Goal: Task Accomplishment & Management: Complete application form

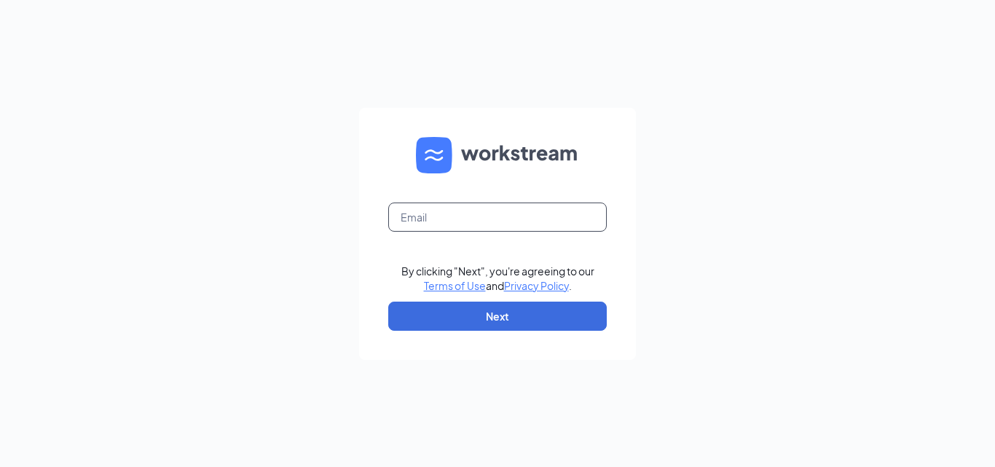
click at [421, 216] on input "text" at bounding box center [497, 216] width 218 height 29
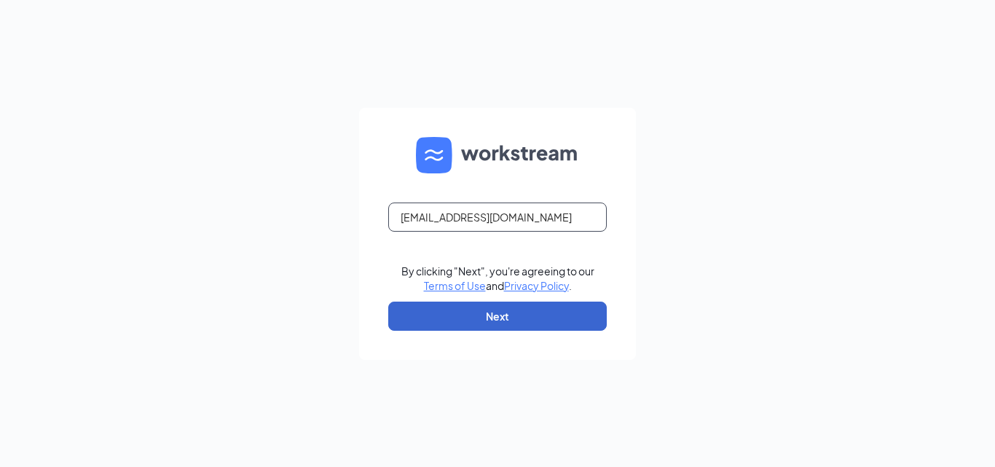
type input "[EMAIL_ADDRESS][DOMAIN_NAME]"
click at [488, 312] on button "Next" at bounding box center [497, 315] width 218 height 29
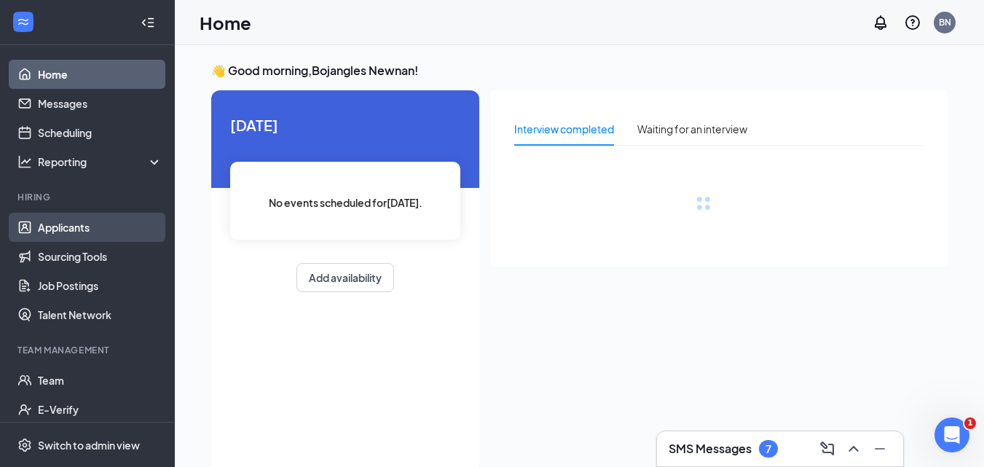
click at [87, 224] on link "Applicants" at bounding box center [100, 227] width 124 height 29
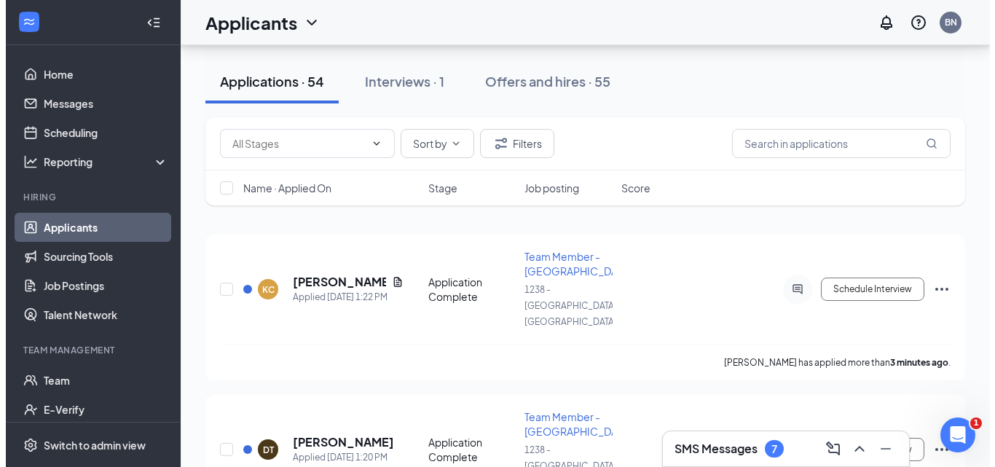
scroll to position [73, 0]
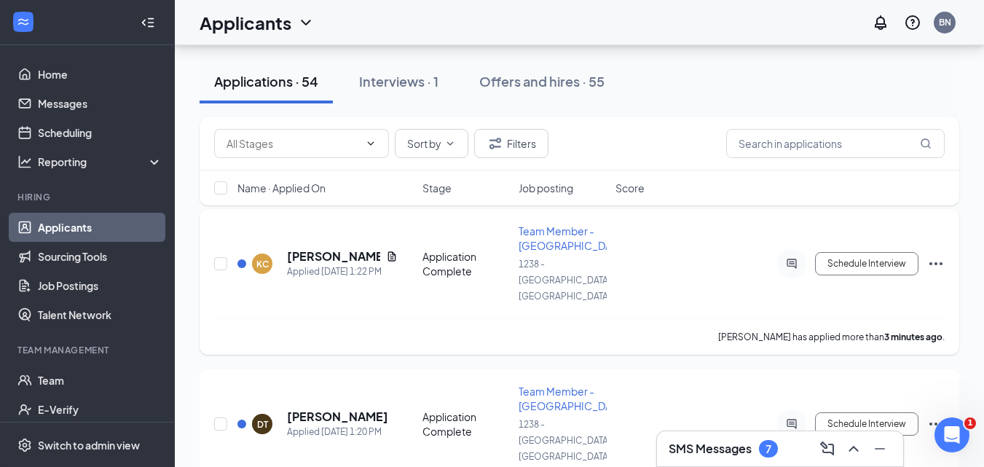
click at [788, 249] on div at bounding box center [791, 263] width 29 height 29
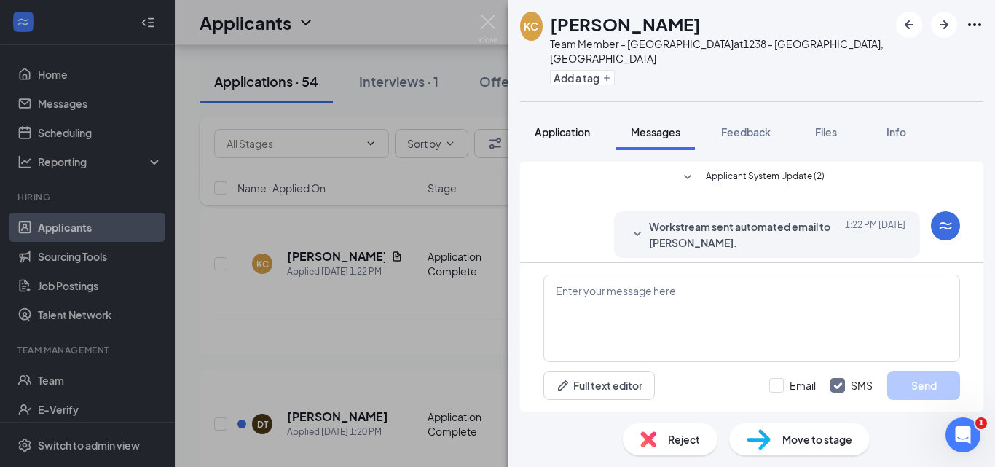
click at [573, 125] on span "Application" at bounding box center [561, 131] width 55 height 13
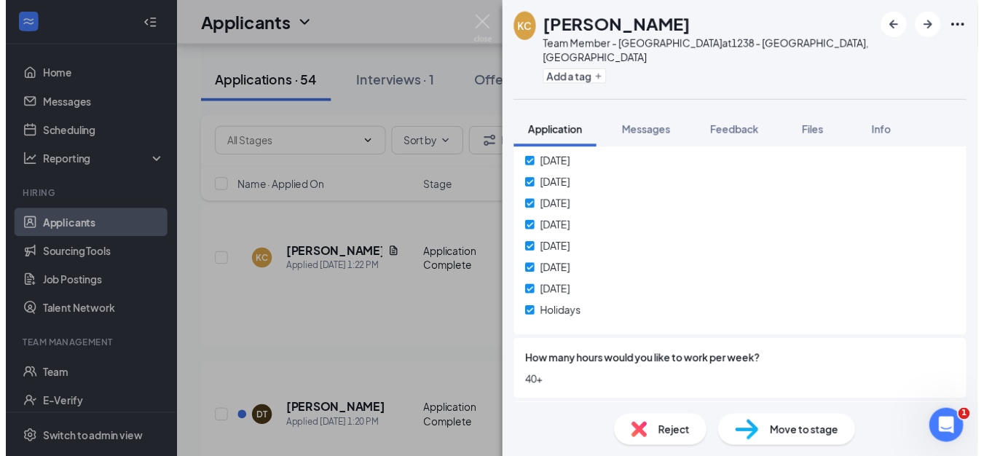
scroll to position [728, 0]
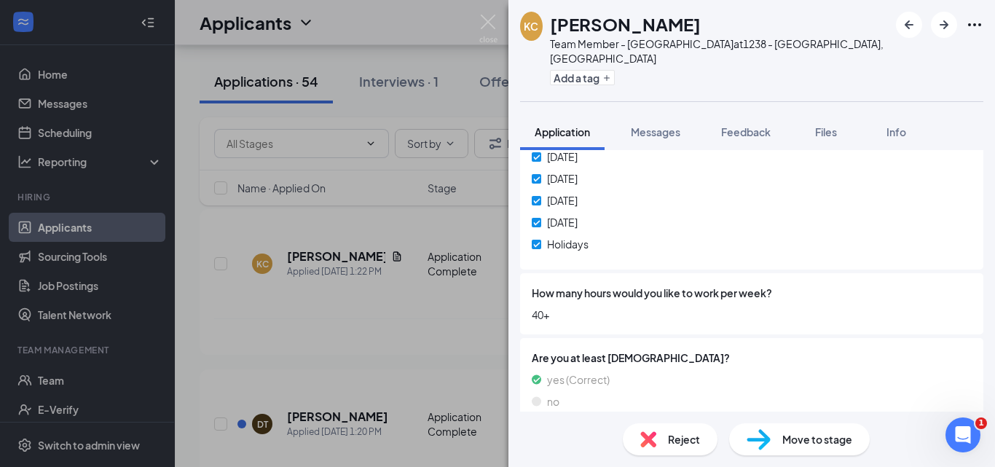
click at [308, 369] on div "KC Ketsy Camille Team Member - Bojangles at 1238 - Newnan, GA Add a tag Applica…" at bounding box center [497, 233] width 995 height 467
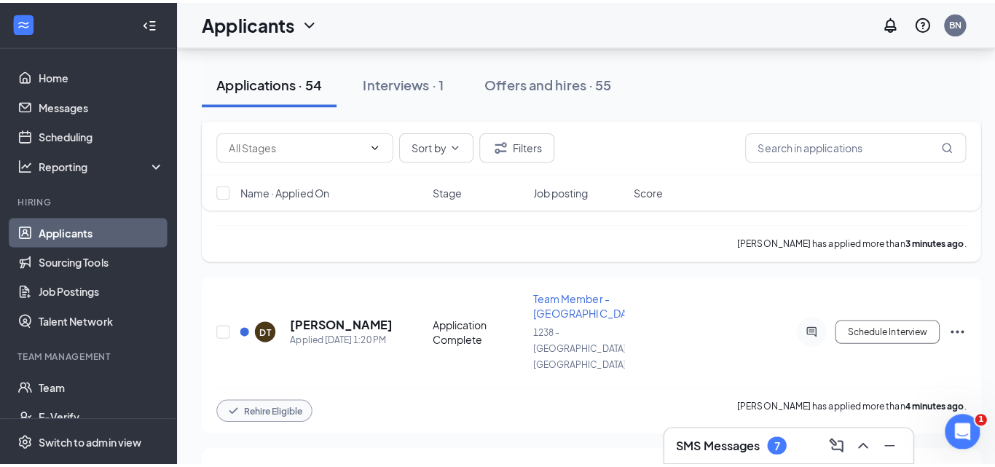
scroll to position [146, 0]
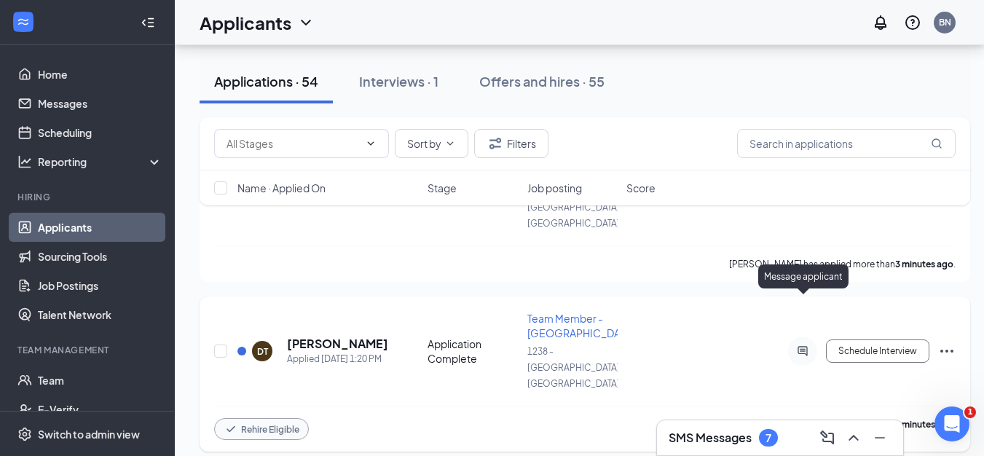
click at [807, 345] on icon "ActiveChat" at bounding box center [802, 351] width 17 height 12
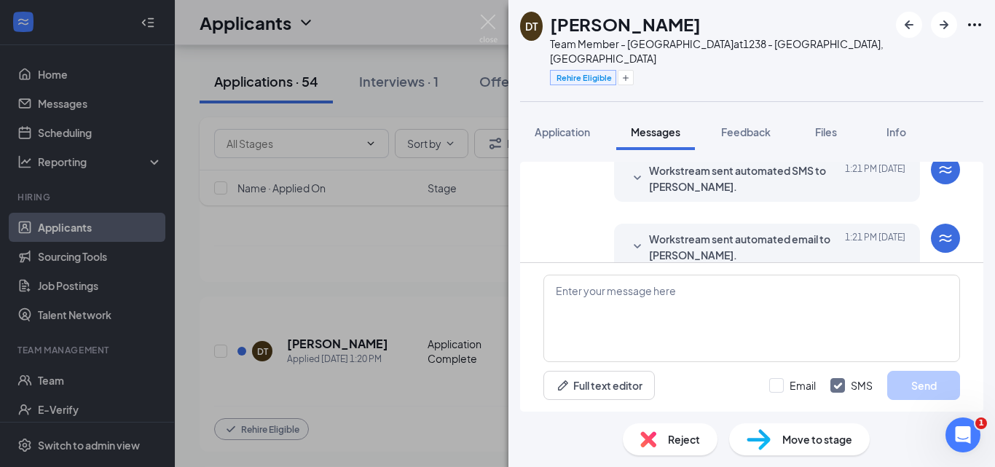
scroll to position [64, 0]
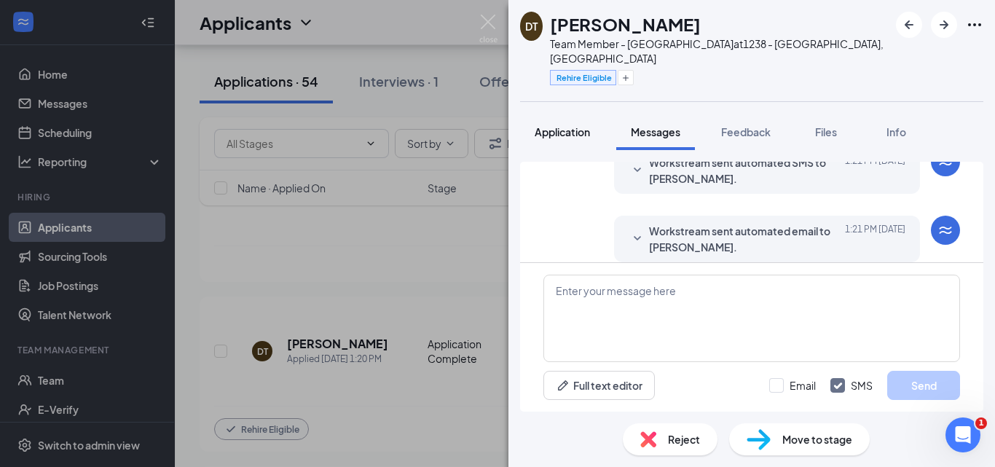
click at [558, 125] on span "Application" at bounding box center [561, 131] width 55 height 13
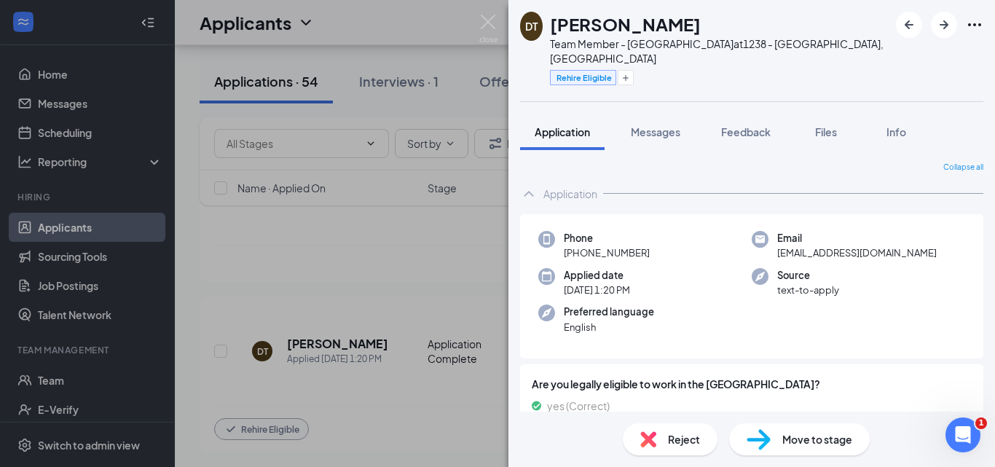
click at [798, 437] on span "Move to stage" at bounding box center [817, 439] width 70 height 16
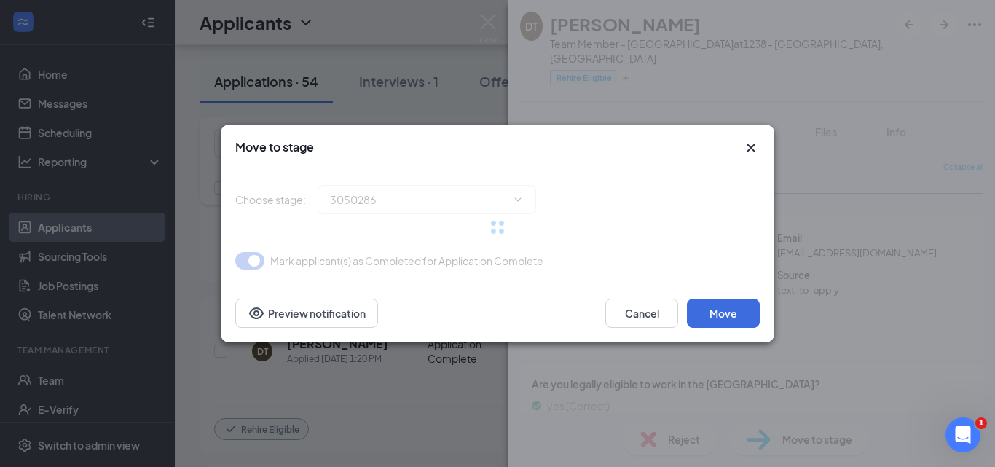
type input "Onsite Interview (next stage)"
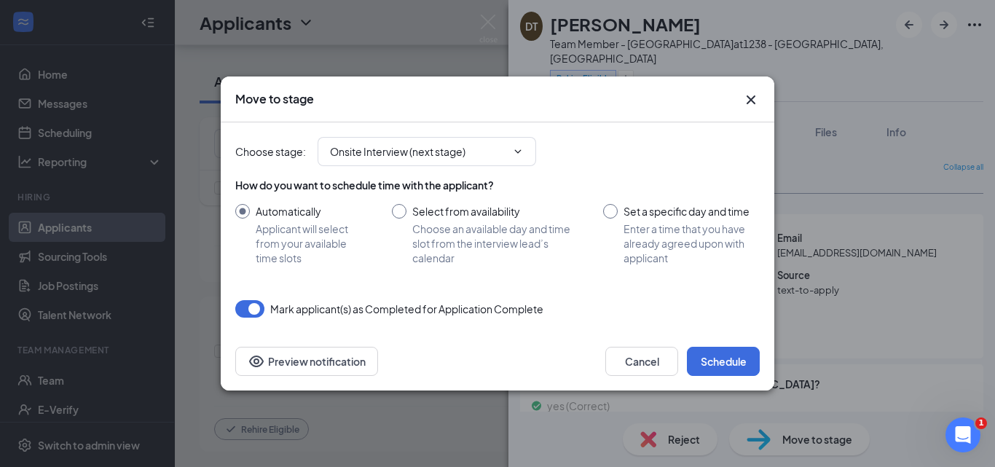
click at [612, 207] on input "Set a specific day and time Enter a time that you have already agreed upon with…" at bounding box center [681, 234] width 157 height 61
radio input "true"
radio input "false"
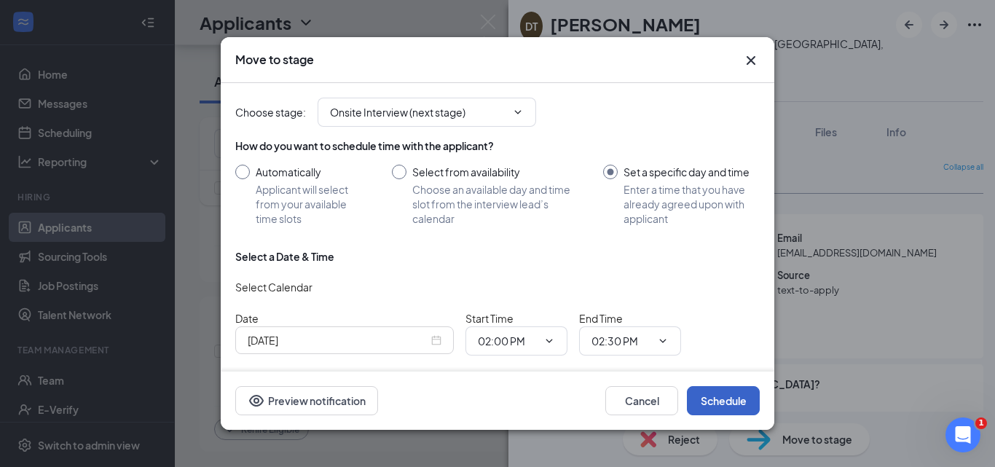
click at [703, 401] on button "Schedule" at bounding box center [723, 400] width 73 height 29
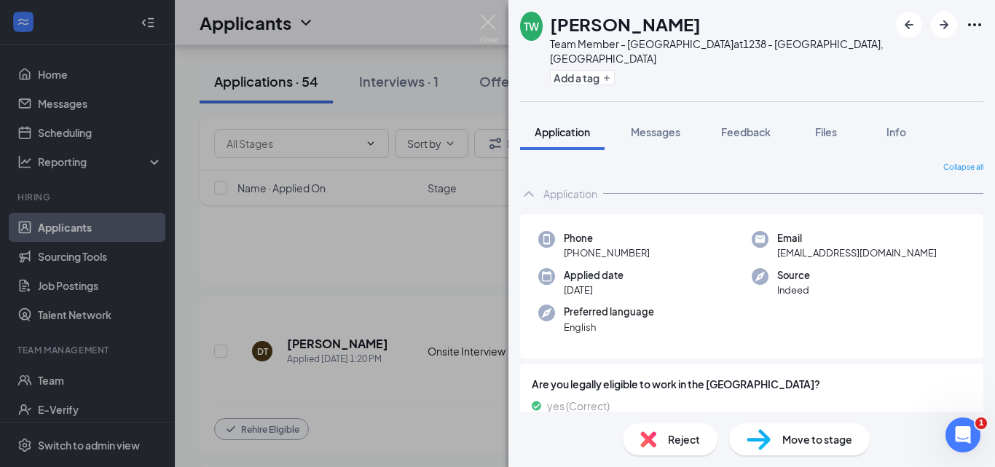
click at [801, 438] on span "Move to stage" at bounding box center [817, 439] width 70 height 16
type input "Onsite Interview (next stage)"
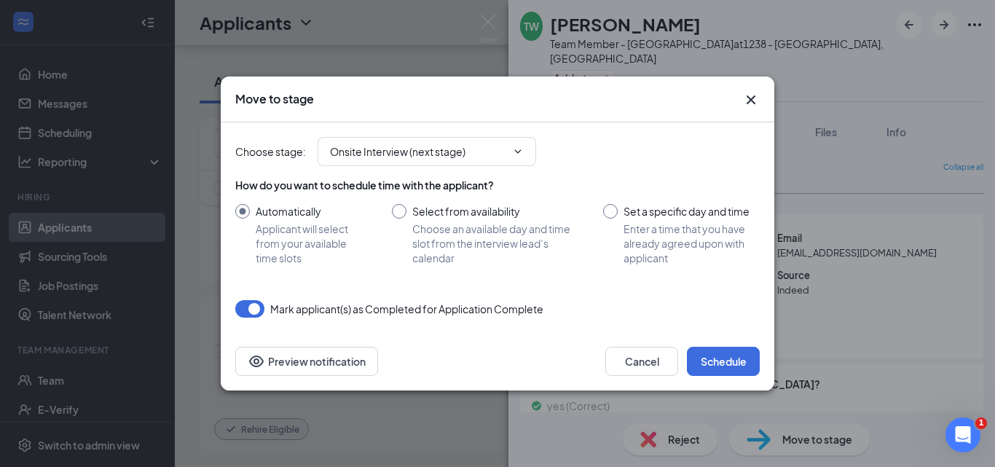
click at [750, 101] on icon "Cross" at bounding box center [750, 99] width 9 height 9
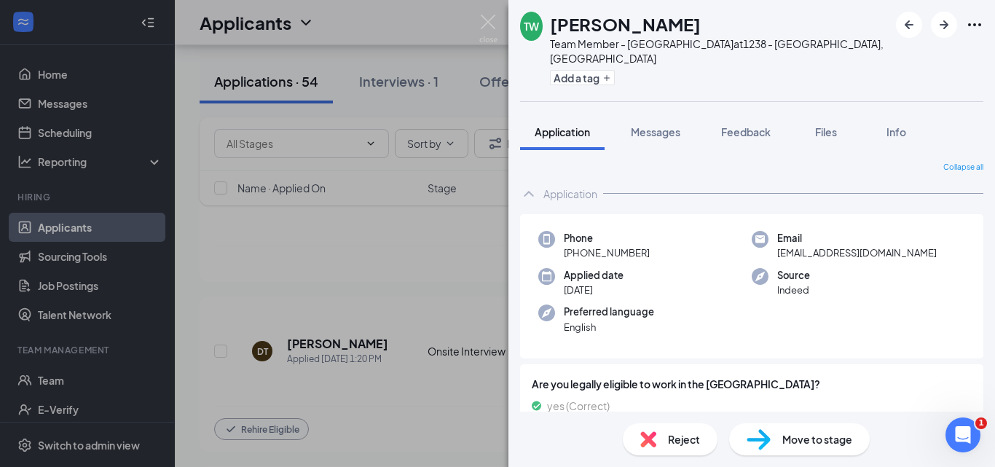
drag, startPoint x: 304, startPoint y: 146, endPoint x: 312, endPoint y: 137, distance: 11.9
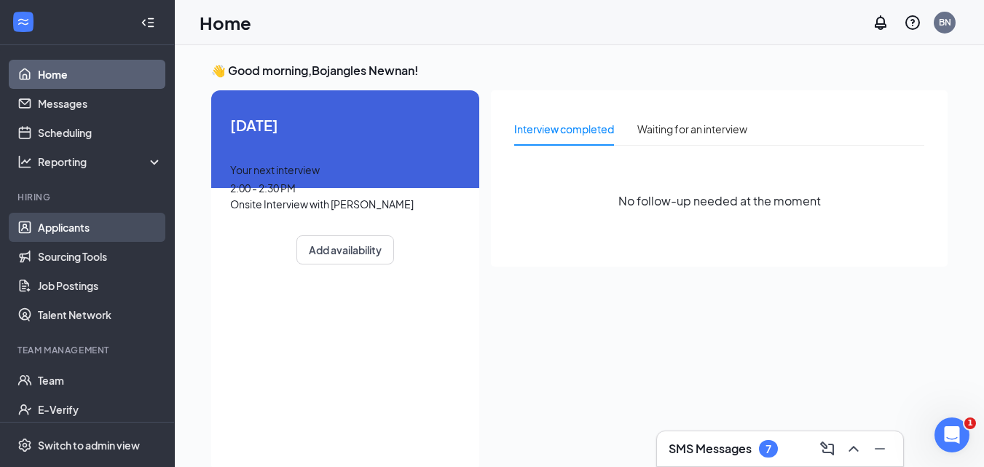
click at [72, 226] on link "Applicants" at bounding box center [100, 227] width 124 height 29
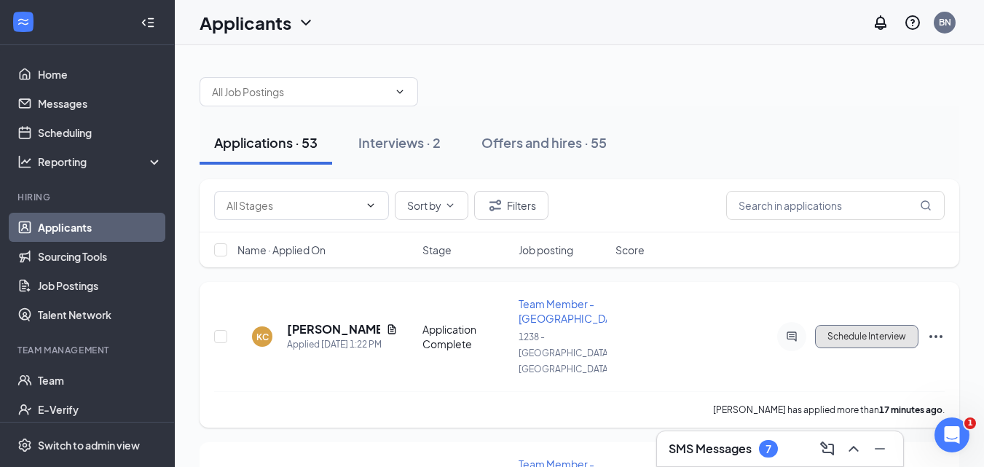
click at [872, 325] on button "Schedule Interview" at bounding box center [866, 336] width 103 height 23
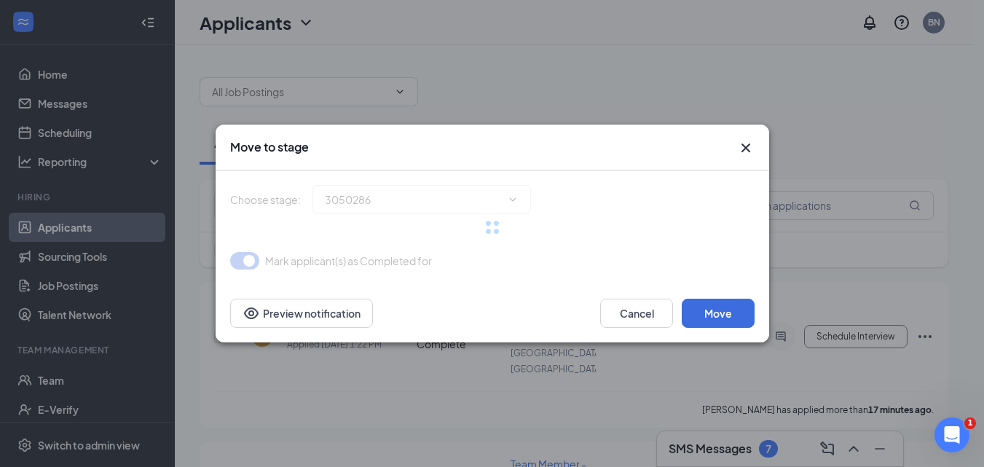
type input "Onsite Interview (next stage)"
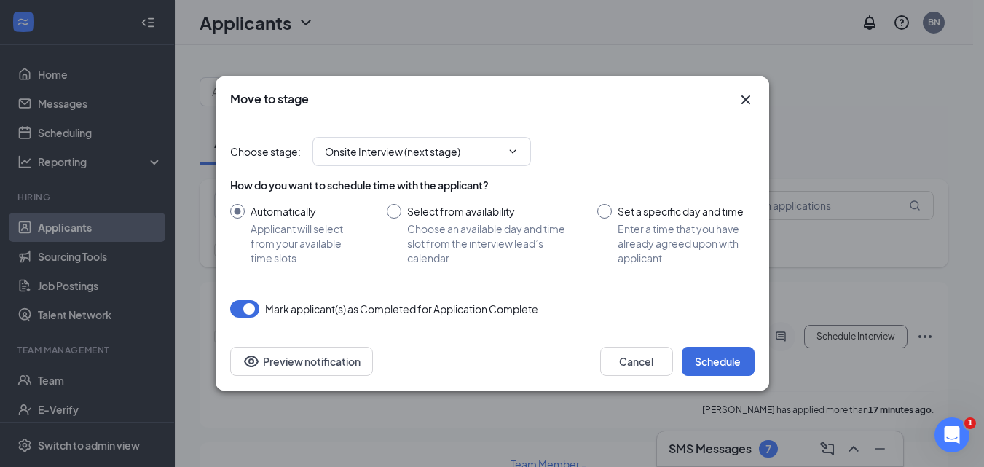
click at [607, 211] on input "Set a specific day and time Enter a time that you have already agreed upon with…" at bounding box center [675, 234] width 157 height 61
radio input "true"
radio input "false"
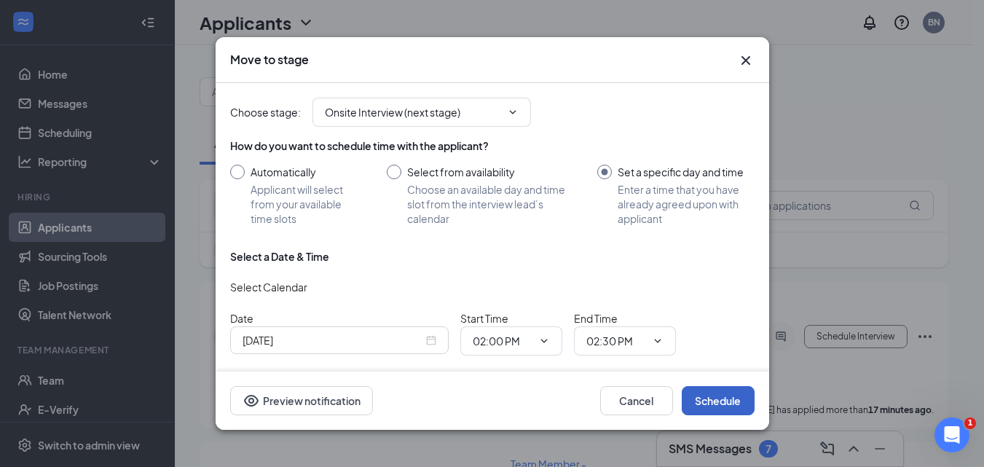
click at [723, 398] on button "Schedule" at bounding box center [717, 400] width 73 height 29
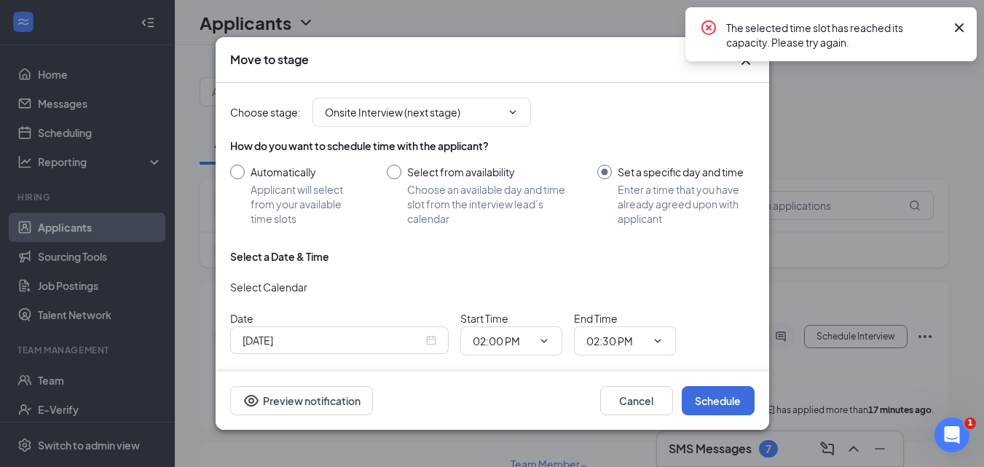
click at [794, 409] on div "Move to stage Choose stage : Onsite Interview (next stage) How do you want to s…" at bounding box center [492, 233] width 984 height 467
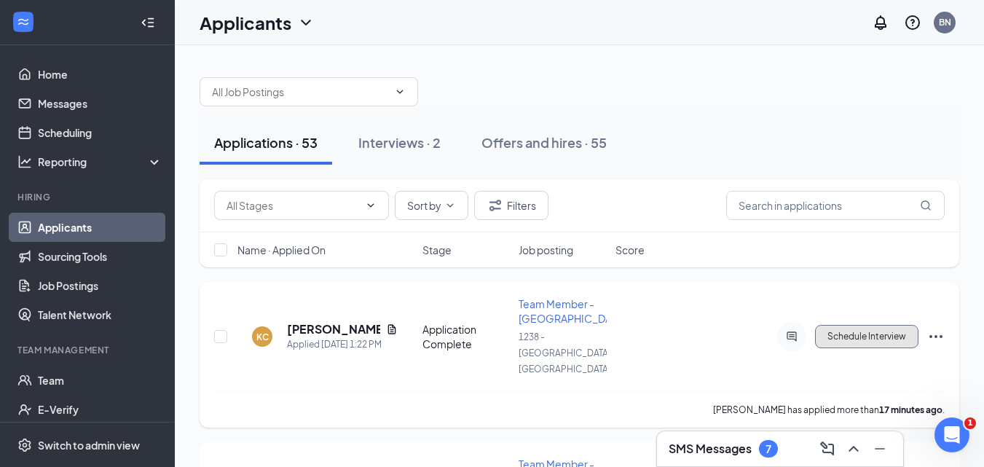
click at [871, 325] on button "Schedule Interview" at bounding box center [866, 336] width 103 height 23
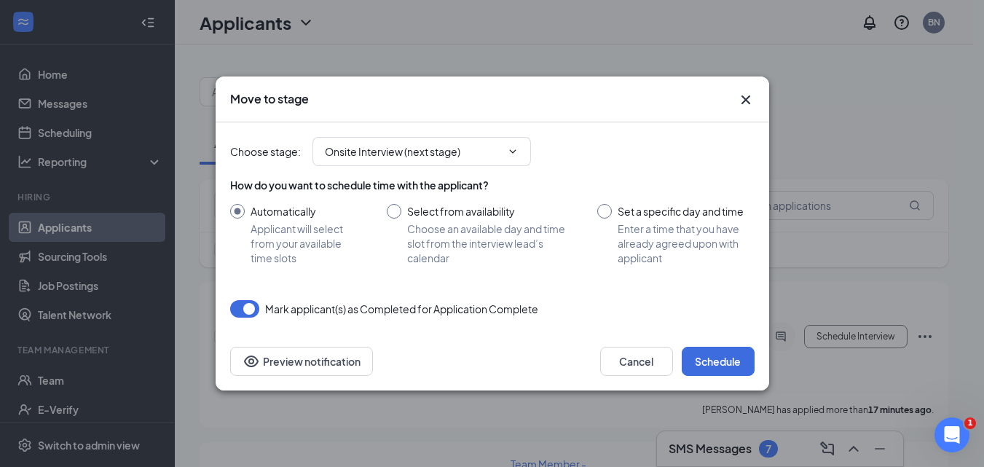
click at [610, 210] on input "Set a specific day and time Enter a time that you have already agreed upon with…" at bounding box center [675, 234] width 157 height 61
radio input "true"
radio input "false"
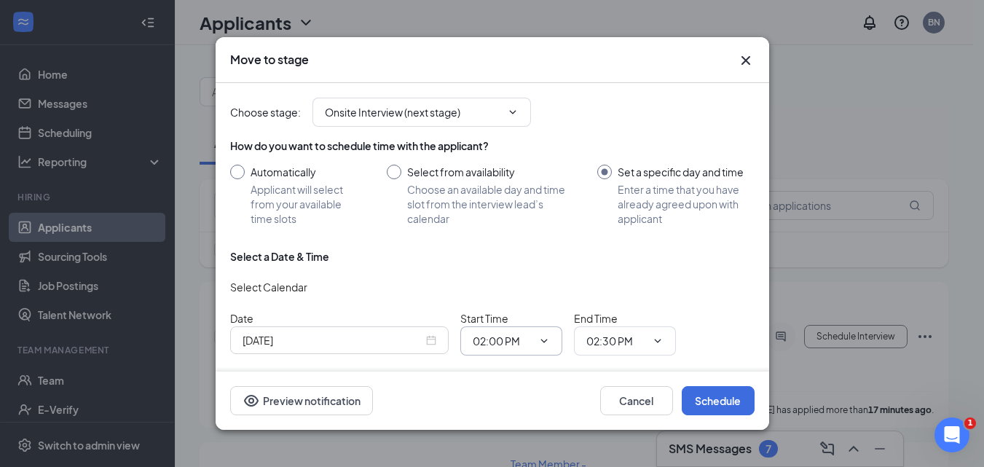
click at [544, 336] on icon "ChevronDown" at bounding box center [544, 341] width 12 height 12
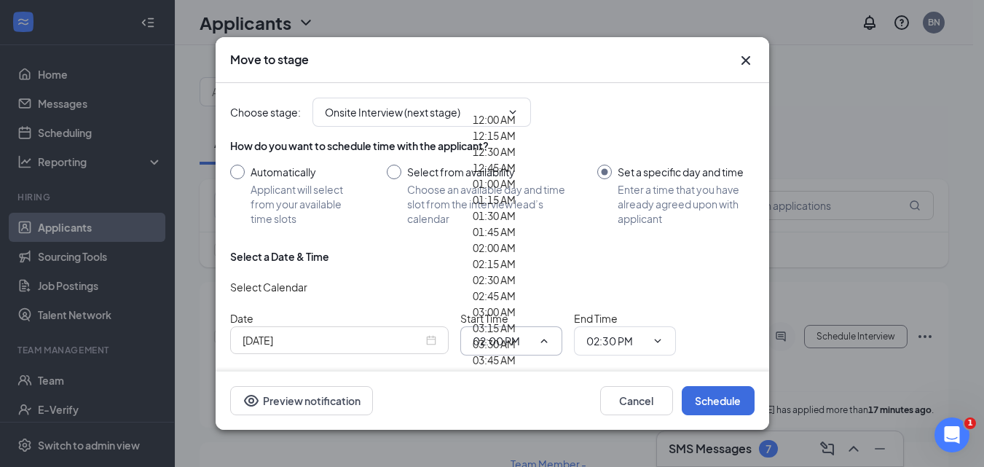
scroll to position [1820, 0]
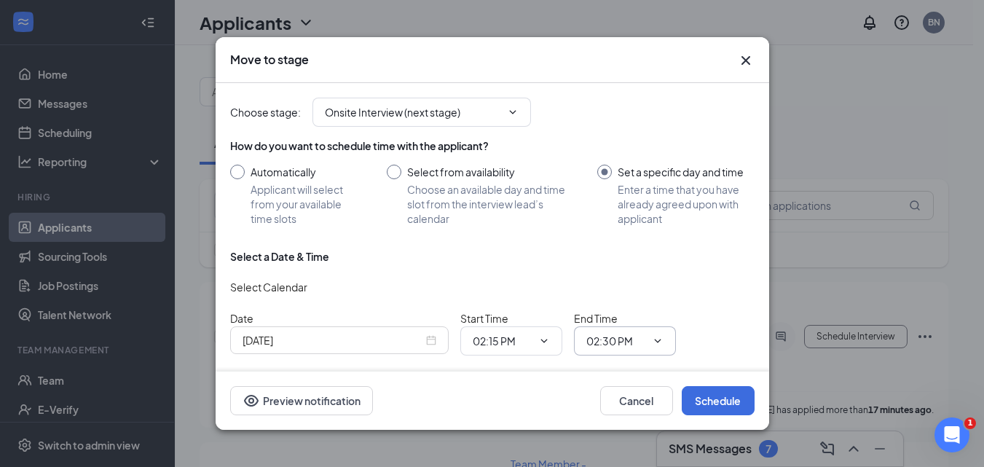
click at [660, 337] on icon "ChevronDown" at bounding box center [658, 341] width 12 height 12
click at [703, 400] on button "Schedule" at bounding box center [717, 400] width 73 height 29
click at [545, 336] on icon "ChevronDown" at bounding box center [544, 341] width 12 height 12
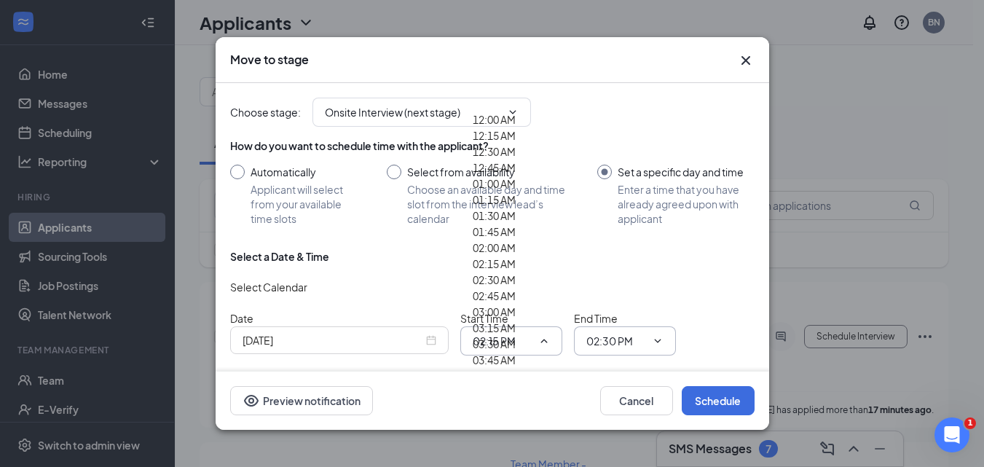
type input "02:30 PM"
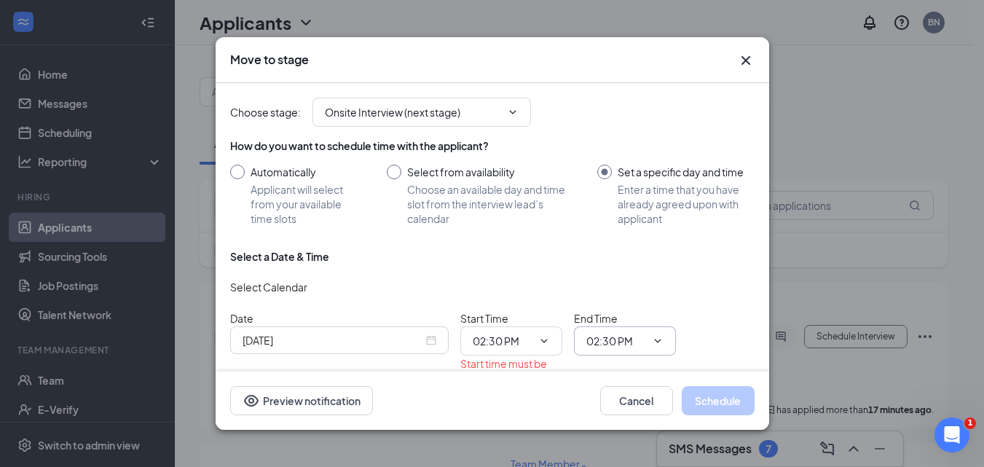
click at [653, 336] on icon "ChevronDown" at bounding box center [658, 341] width 12 height 12
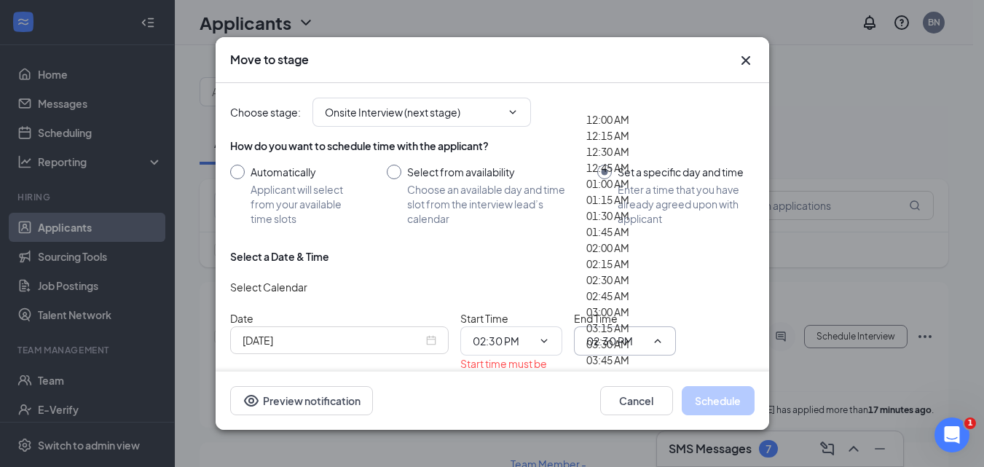
scroll to position [1966, 0]
type input "03:00 PM"
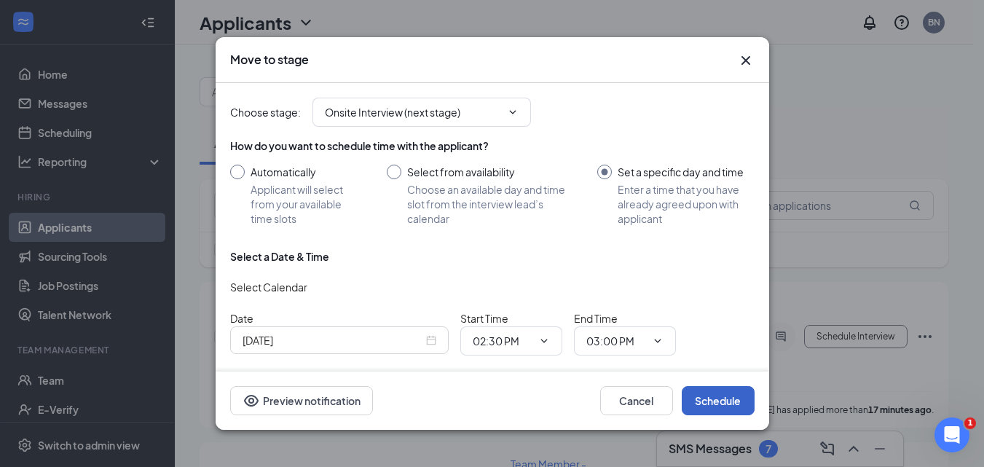
click at [707, 398] on button "Schedule" at bounding box center [717, 400] width 73 height 29
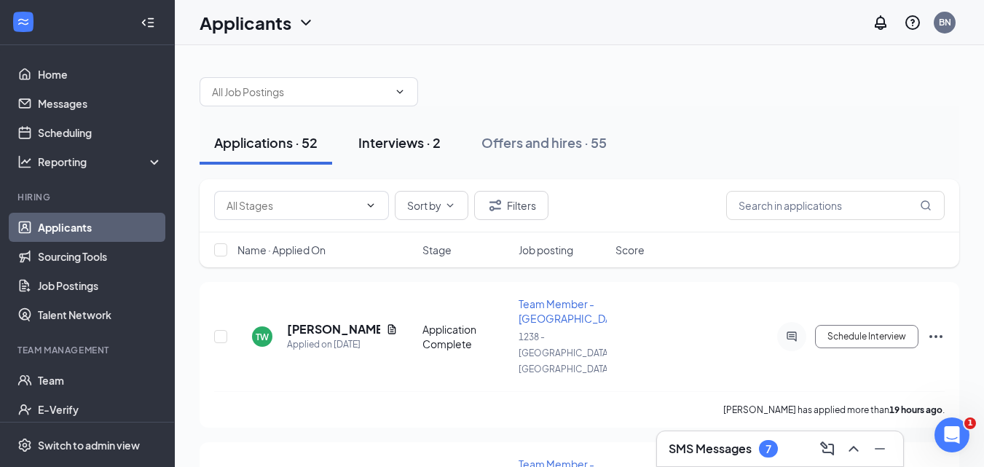
click at [398, 146] on div "Interviews · 2" at bounding box center [399, 142] width 82 height 18
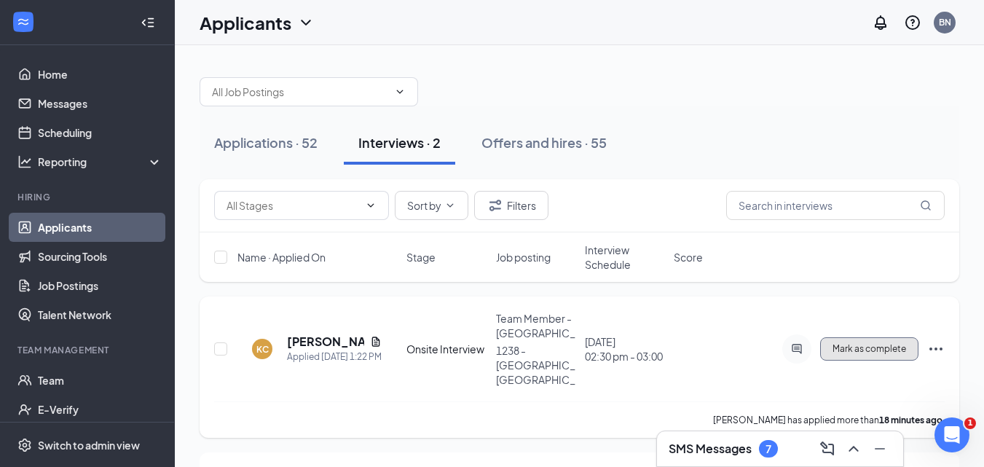
click at [872, 344] on span "Mark as complete" at bounding box center [869, 349] width 74 height 10
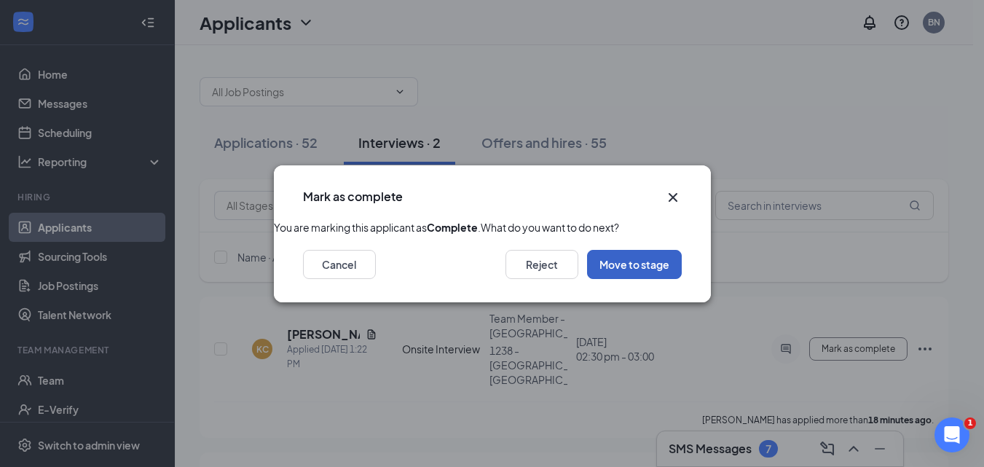
click at [624, 279] on button "Move to stage" at bounding box center [634, 264] width 95 height 29
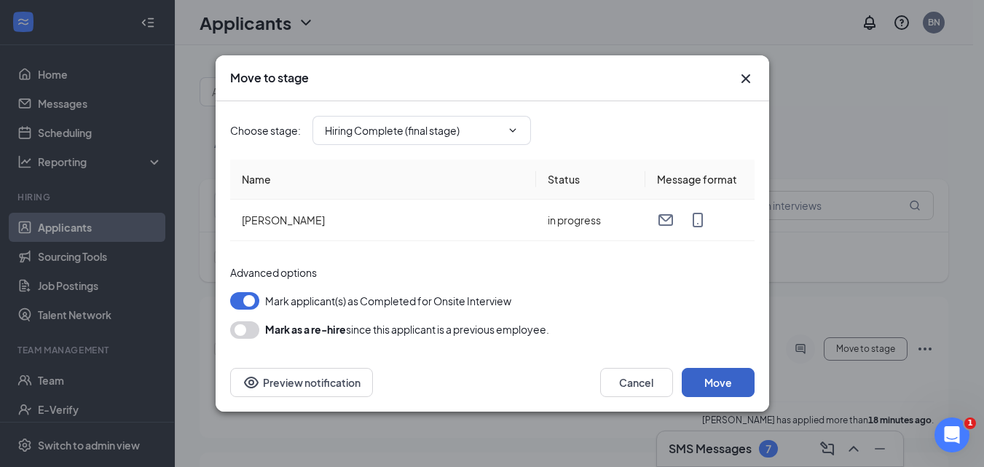
click at [704, 379] on button "Move" at bounding box center [717, 382] width 73 height 29
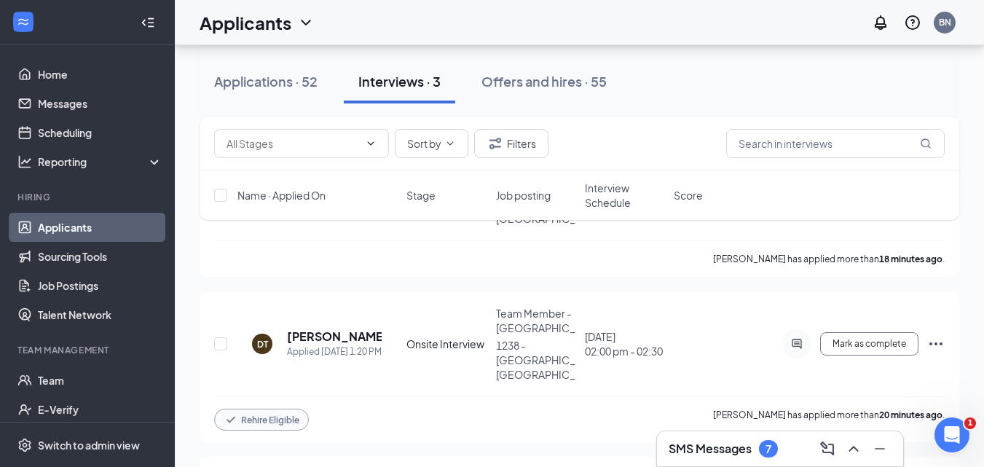
scroll to position [216, 0]
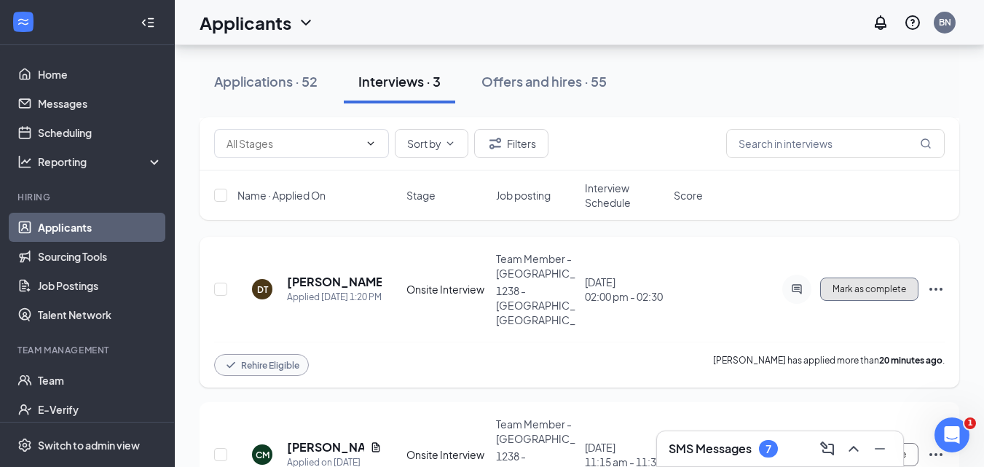
click at [842, 284] on span "Mark as complete" at bounding box center [869, 289] width 74 height 10
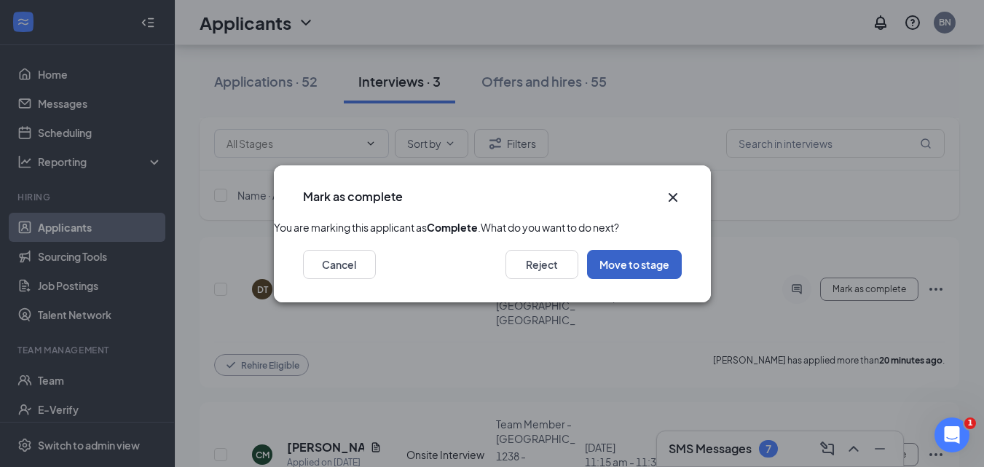
click at [636, 279] on button "Move to stage" at bounding box center [634, 264] width 95 height 29
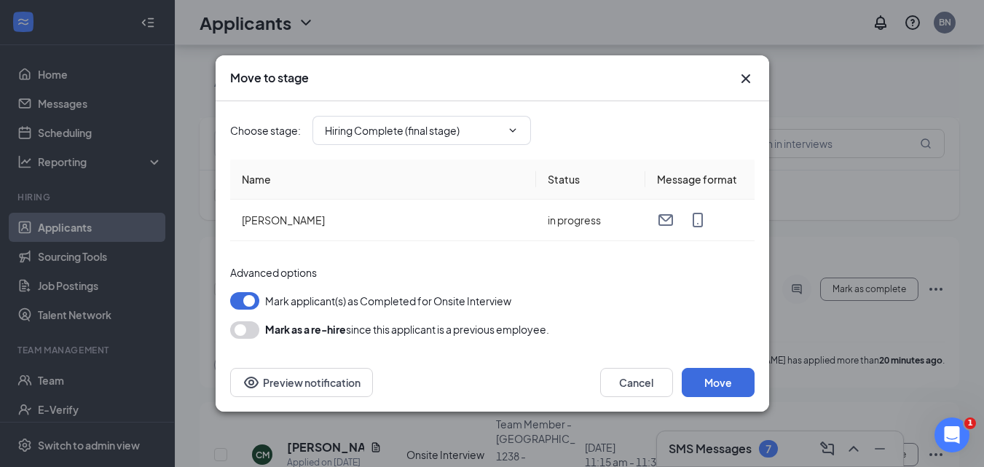
scroll to position [91, 0]
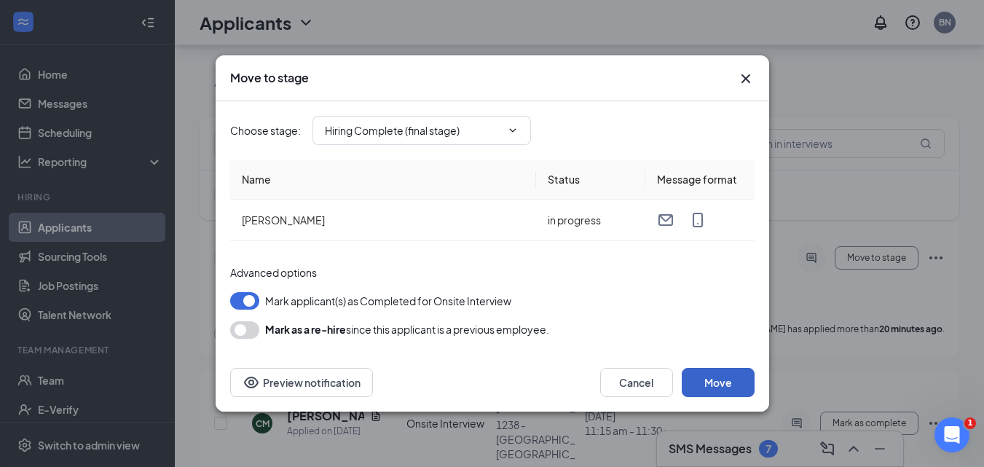
click at [713, 375] on button "Move" at bounding box center [717, 382] width 73 height 29
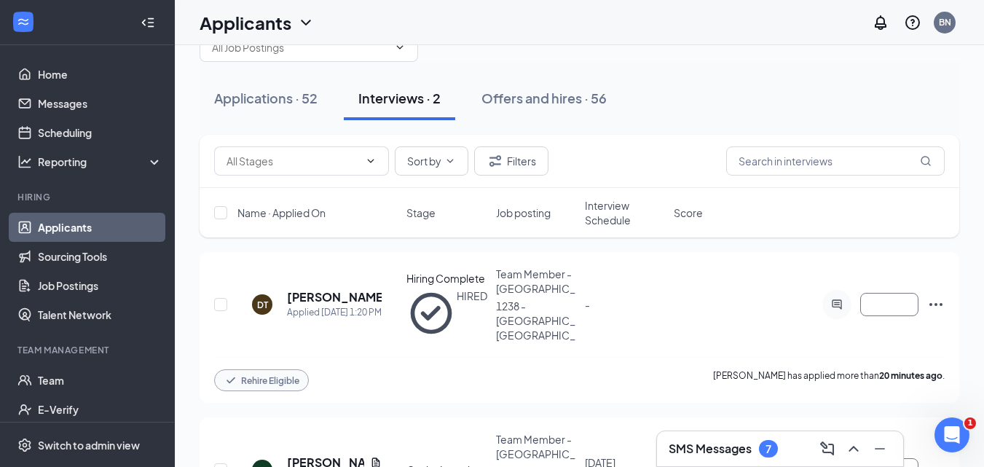
scroll to position [0, 0]
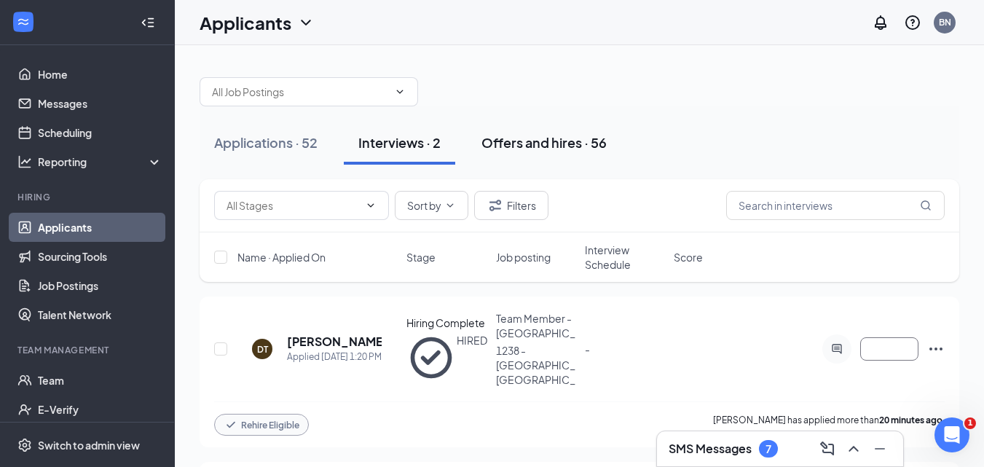
click at [558, 142] on div "Offers and hires · 56" at bounding box center [543, 142] width 125 height 18
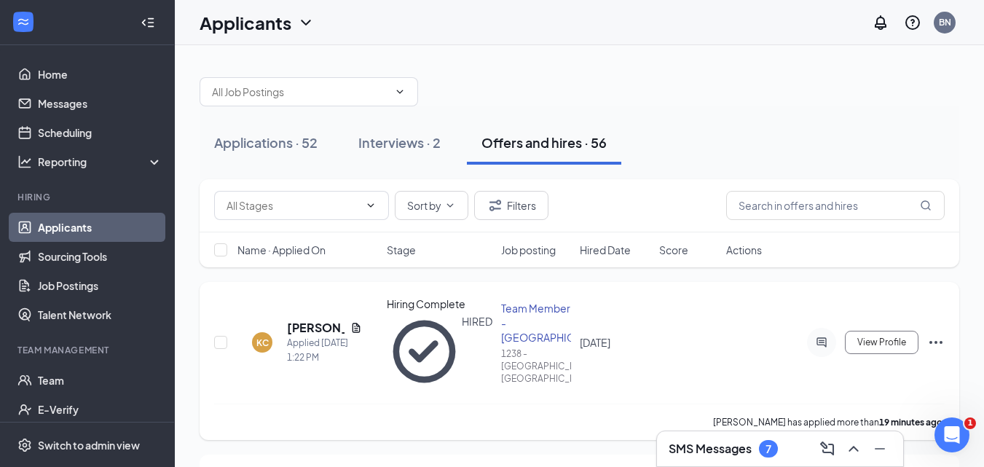
click at [937, 333] on icon "Ellipses" at bounding box center [935, 341] width 17 height 17
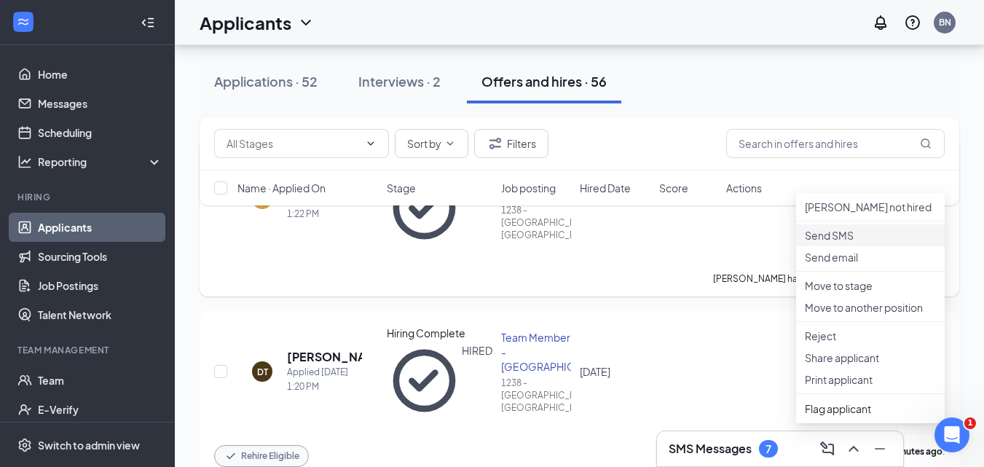
scroll to position [146, 0]
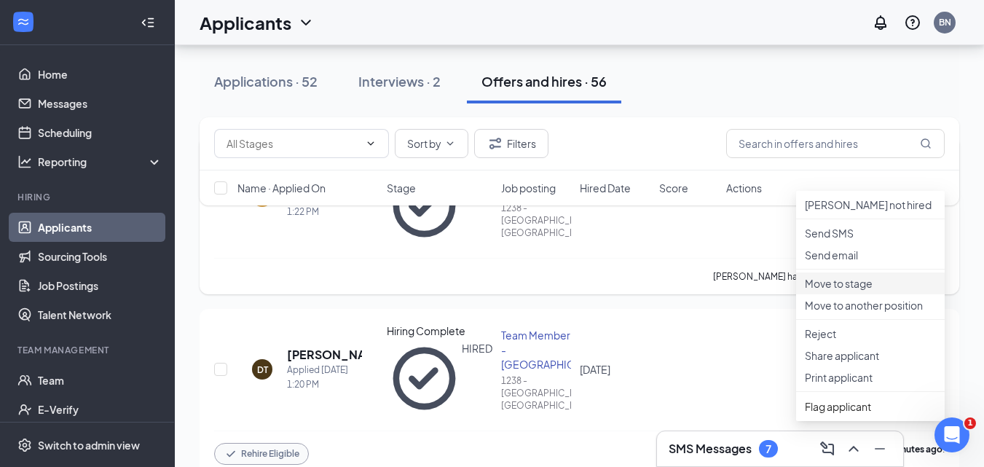
click at [823, 290] on p "Move to stage" at bounding box center [870, 283] width 131 height 15
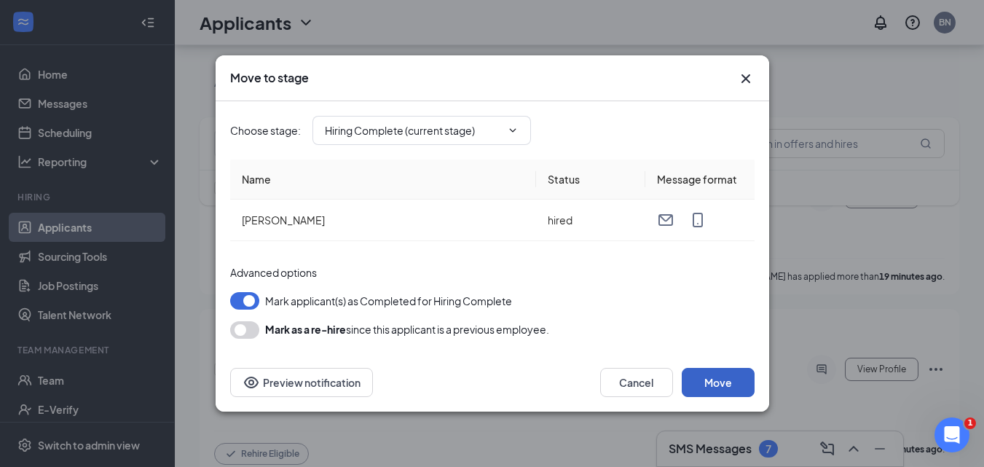
click at [740, 380] on button "Move" at bounding box center [717, 382] width 73 height 29
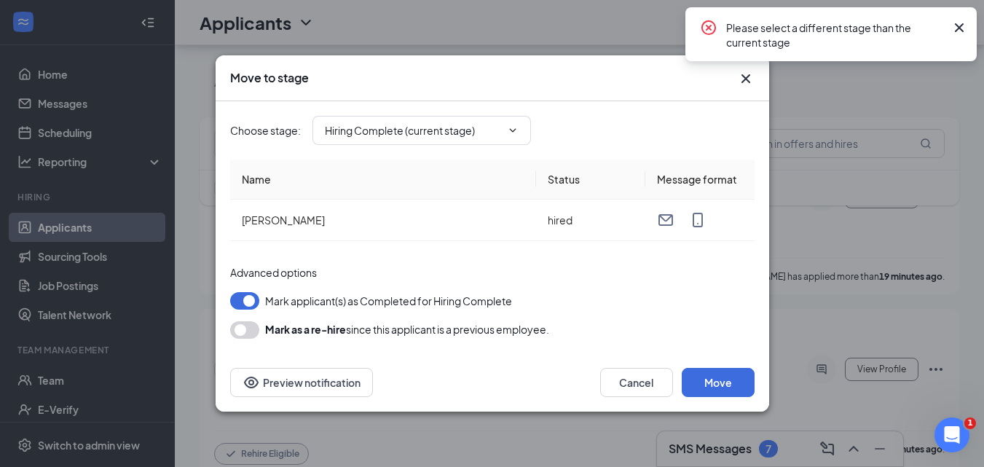
click at [958, 24] on icon "Cross" at bounding box center [958, 27] width 17 height 17
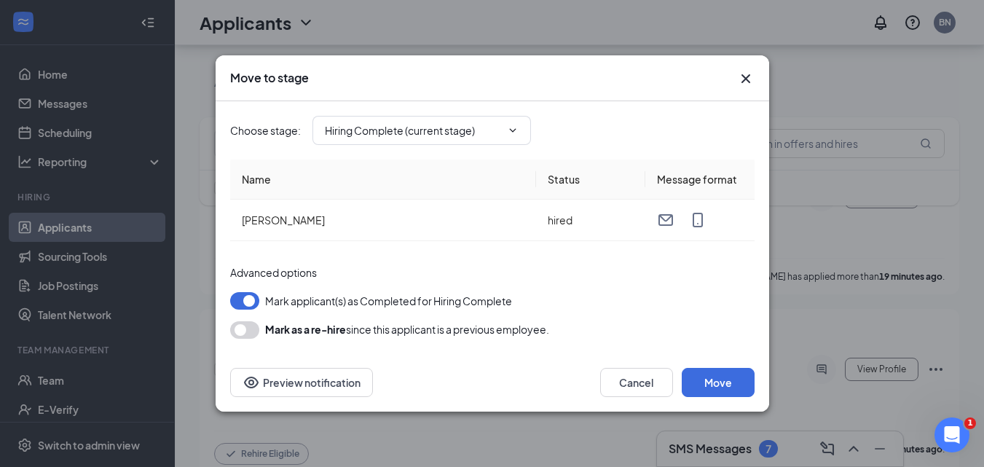
click at [745, 79] on icon "Cross" at bounding box center [744, 78] width 9 height 9
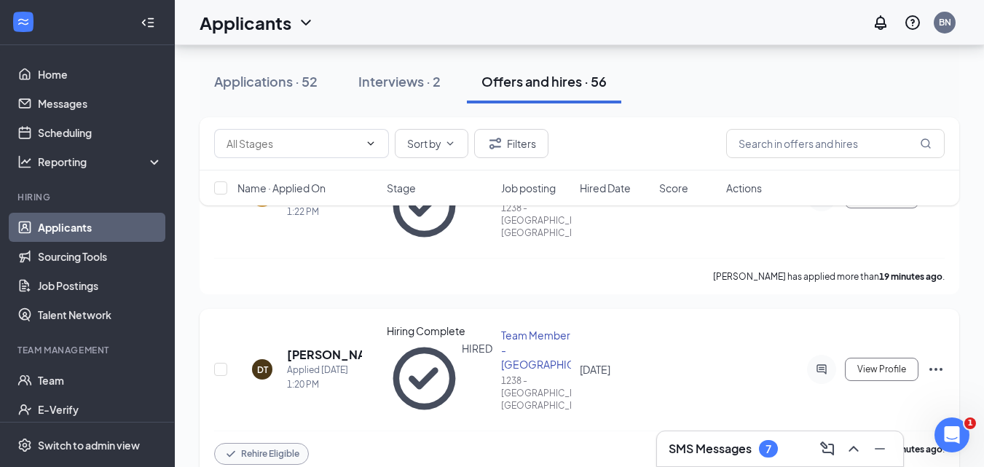
click at [946, 311] on div "DT Dayvon Thomas Applied Today 1:20 PM Hiring Complete HIRED Team Member - Boja…" at bounding box center [578, 392] width 759 height 167
click at [936, 368] on icon "Ellipses" at bounding box center [935, 369] width 13 height 3
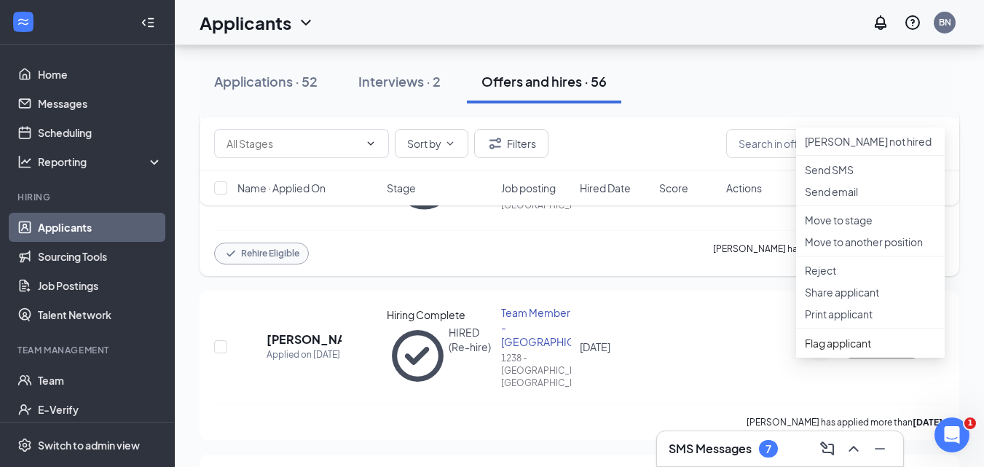
scroll to position [364, 0]
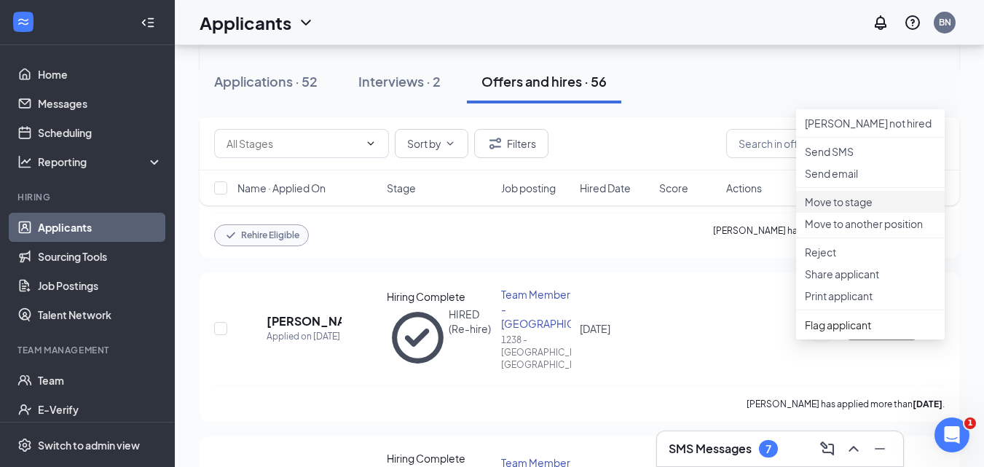
click at [860, 209] on p "Move to stage" at bounding box center [870, 201] width 131 height 15
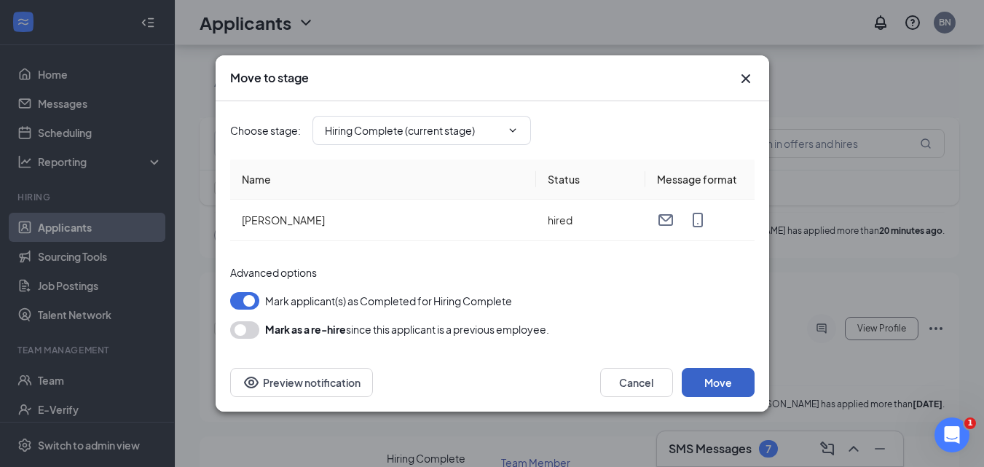
drag, startPoint x: 730, startPoint y: 378, endPoint x: 732, endPoint y: 358, distance: 19.8
click at [731, 378] on button "Move" at bounding box center [717, 382] width 73 height 29
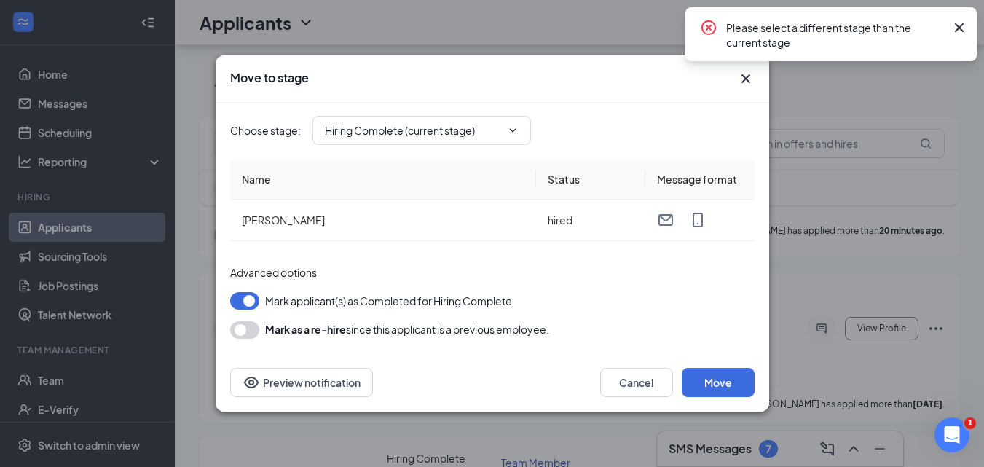
click at [815, 77] on div "Move to stage Choose stage : Hiring Complete (current stage) Name Status Messag…" at bounding box center [492, 233] width 984 height 467
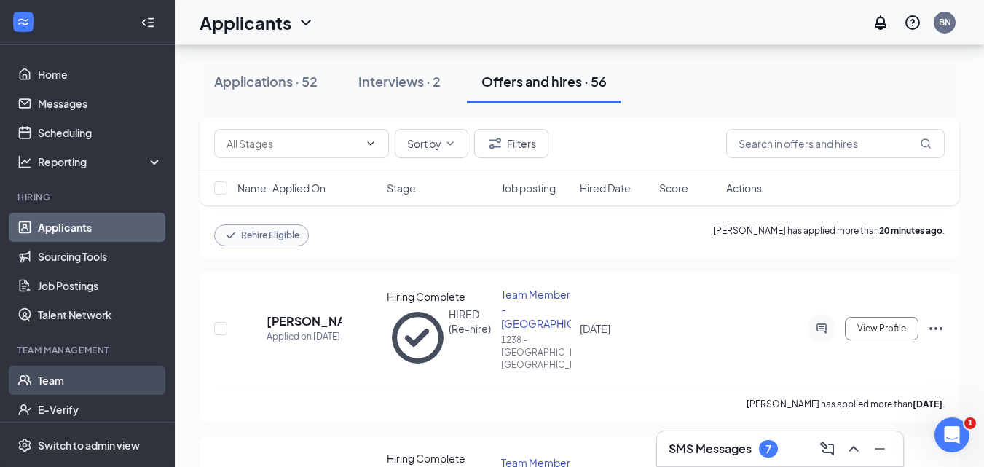
click at [56, 380] on link "Team" at bounding box center [100, 379] width 124 height 29
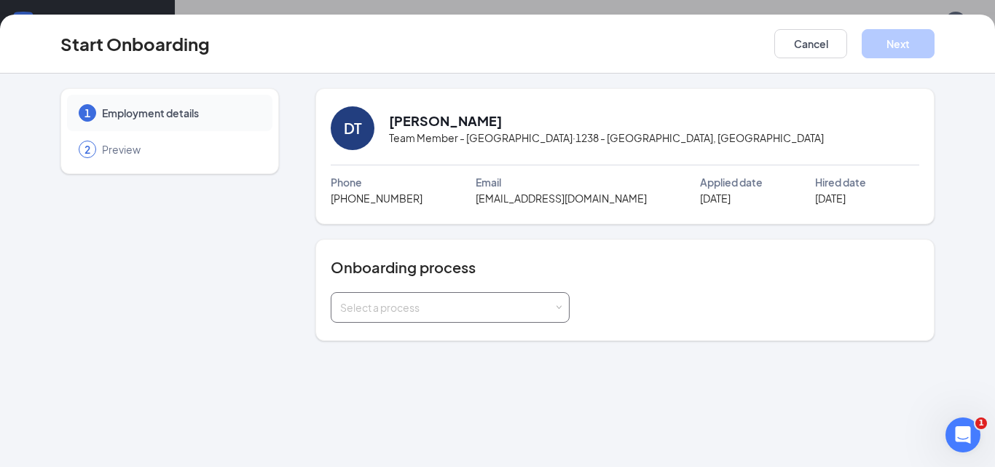
click at [556, 309] on span at bounding box center [559, 307] width 7 height 7
click at [497, 334] on li "New Hire Onboarding" at bounding box center [450, 338] width 239 height 26
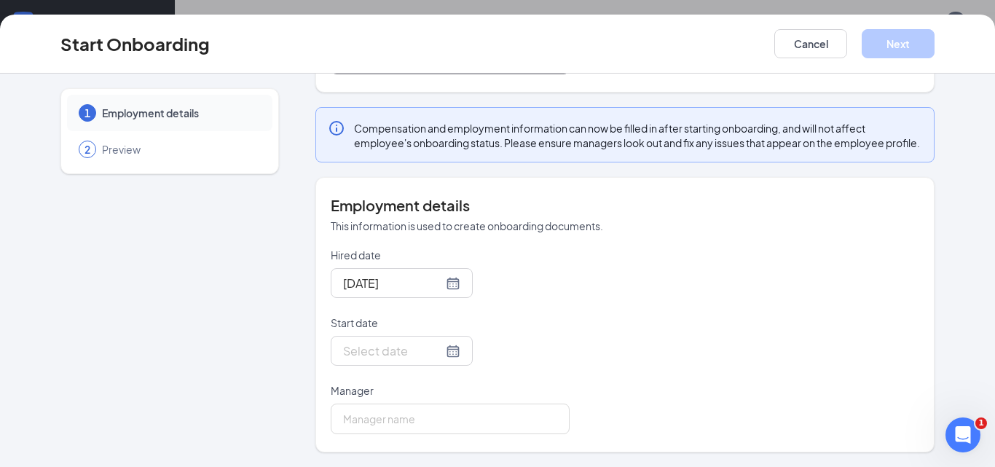
scroll to position [263, 0]
click at [432, 345] on div at bounding box center [401, 350] width 117 height 18
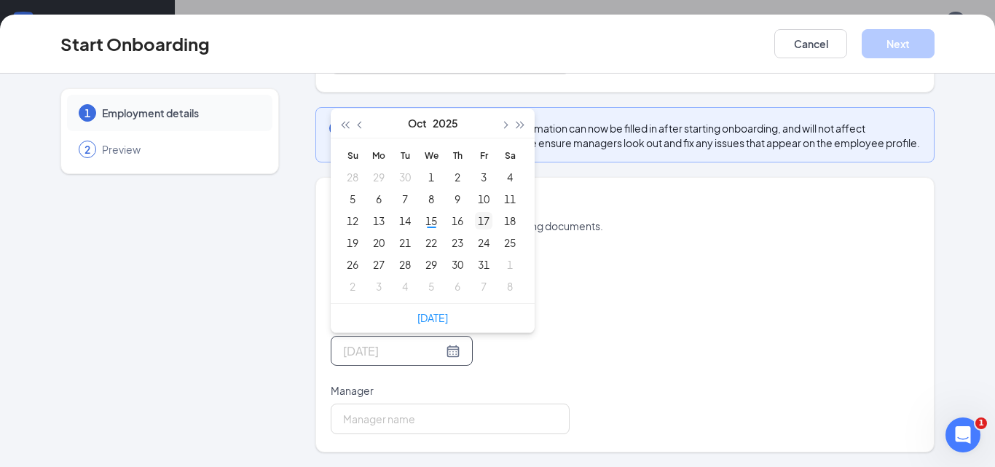
type input "Oct 17, 2025"
click at [478, 221] on div "17" at bounding box center [483, 220] width 17 height 17
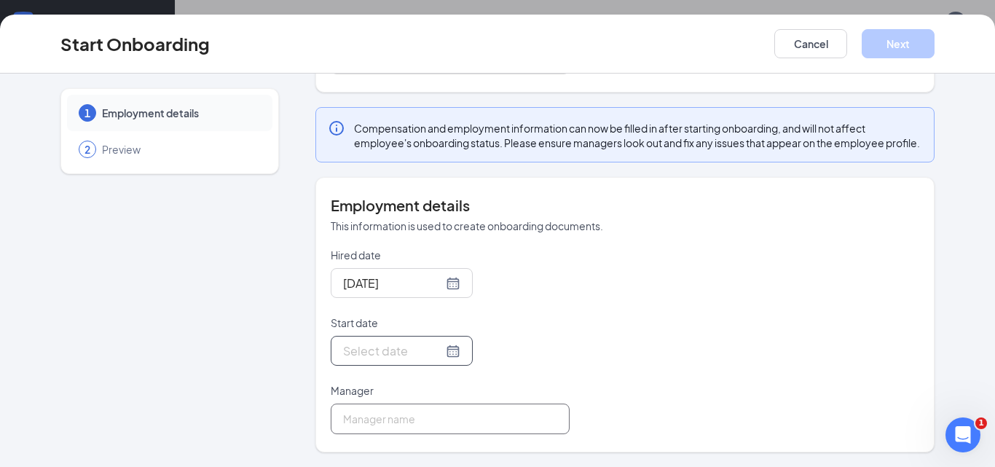
click at [360, 422] on input "Manager" at bounding box center [450, 418] width 239 height 31
type input "r"
type input "Ronald Woodard"
click at [435, 347] on div at bounding box center [401, 350] width 117 height 18
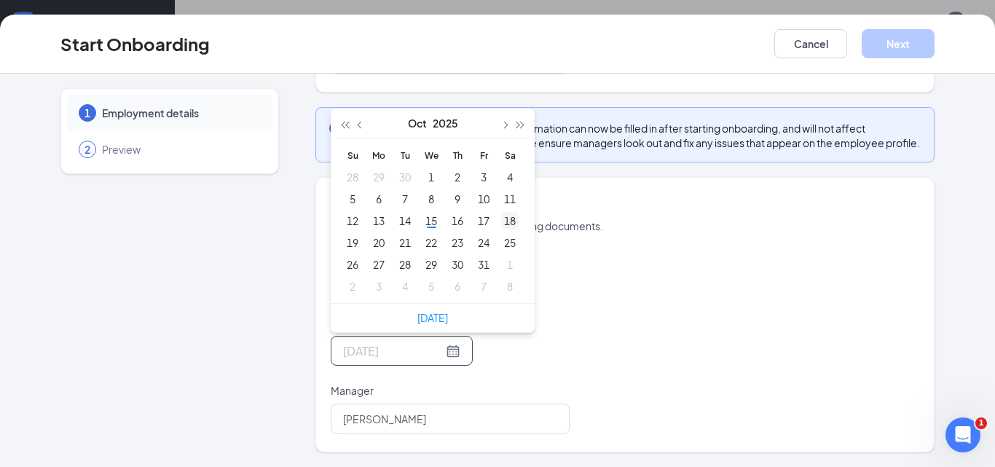
type input "Oct 18, 2025"
click at [502, 219] on div "18" at bounding box center [509, 220] width 17 height 17
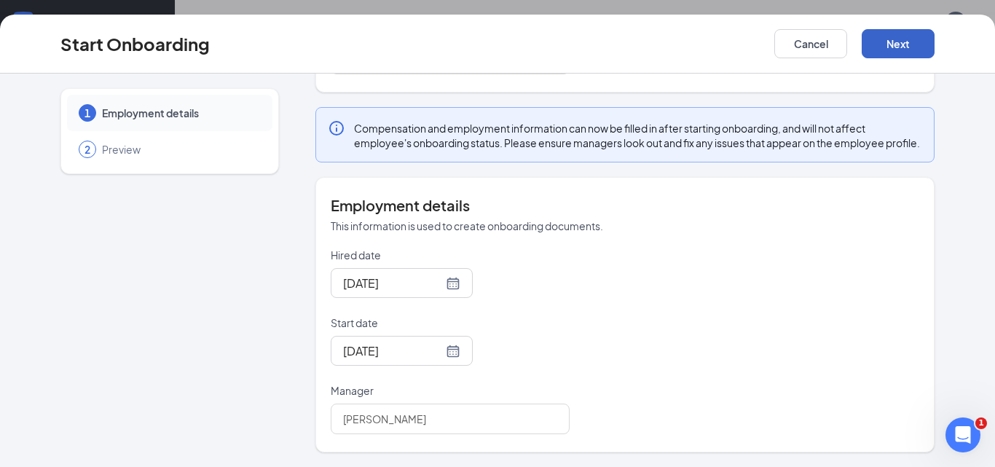
click at [883, 39] on button "Next" at bounding box center [897, 43] width 73 height 29
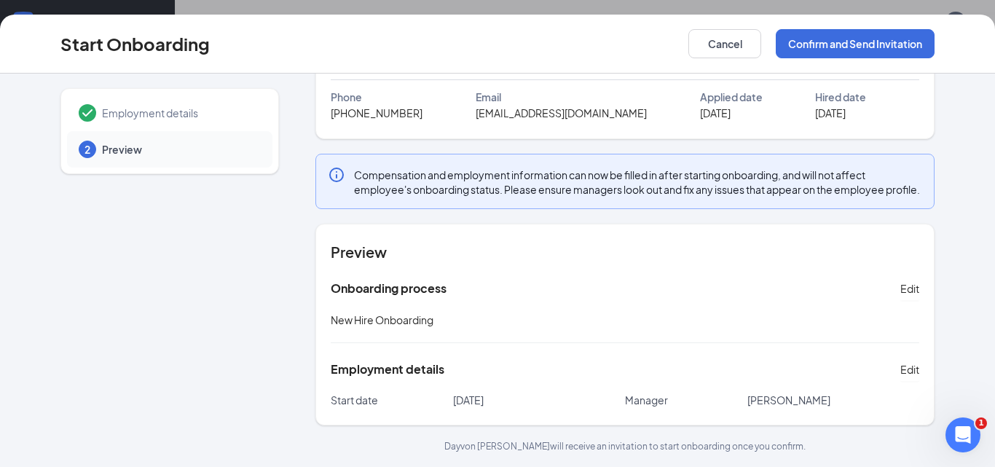
scroll to position [100, 0]
click at [858, 39] on button "Confirm and Send Invitation" at bounding box center [854, 43] width 159 height 29
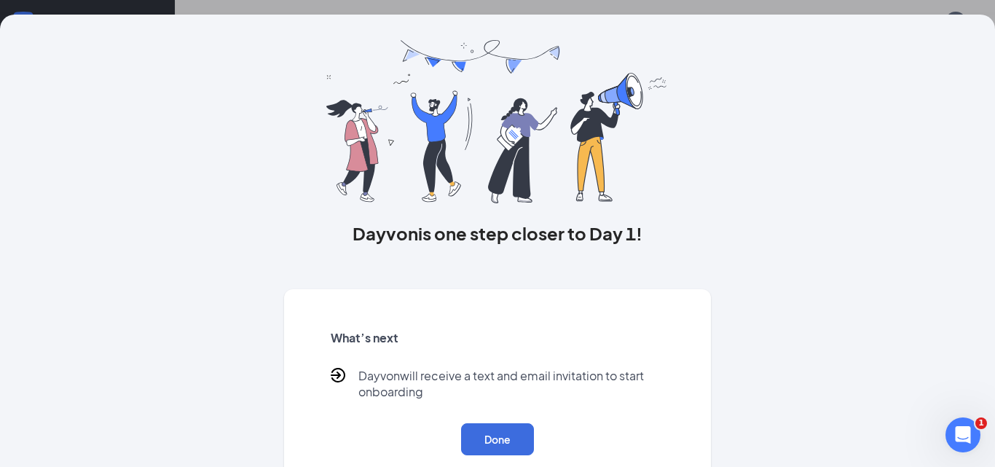
scroll to position [62, 0]
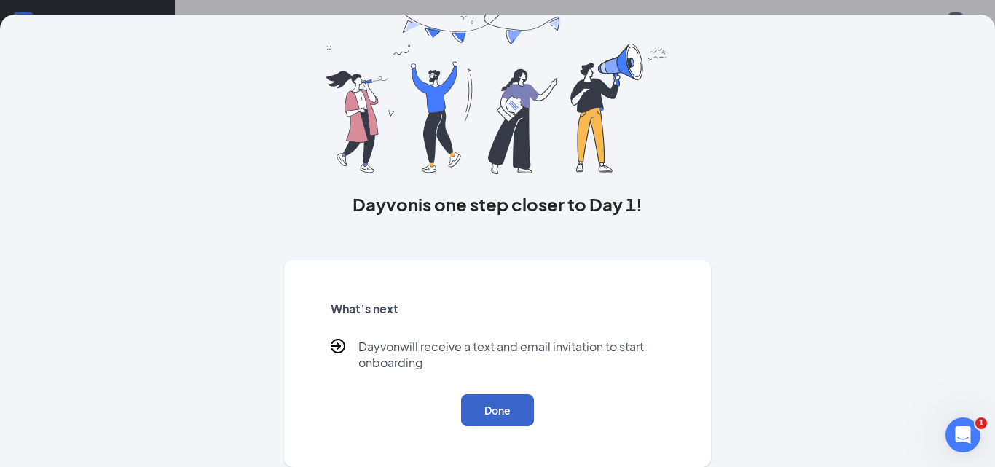
click at [483, 416] on button "Done" at bounding box center [497, 410] width 73 height 32
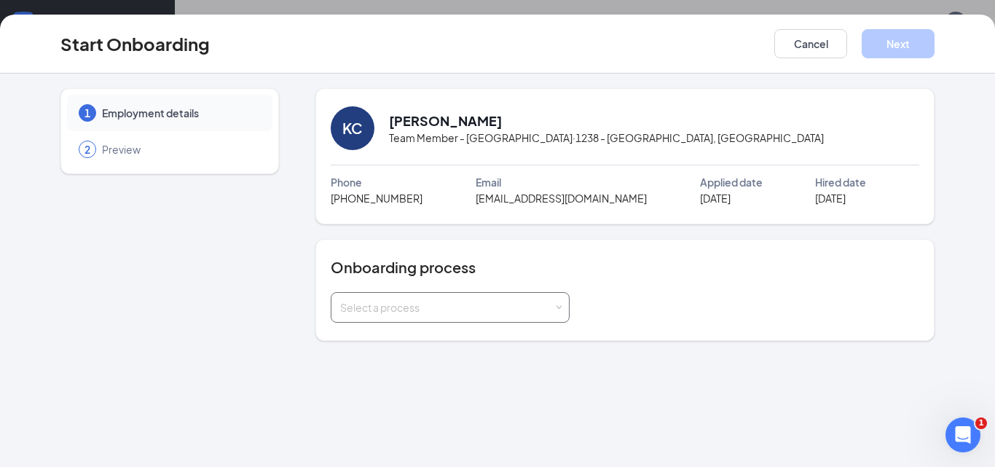
click at [559, 304] on span at bounding box center [559, 307] width 7 height 7
click at [467, 341] on li "New Hire Onboarding" at bounding box center [450, 338] width 239 height 26
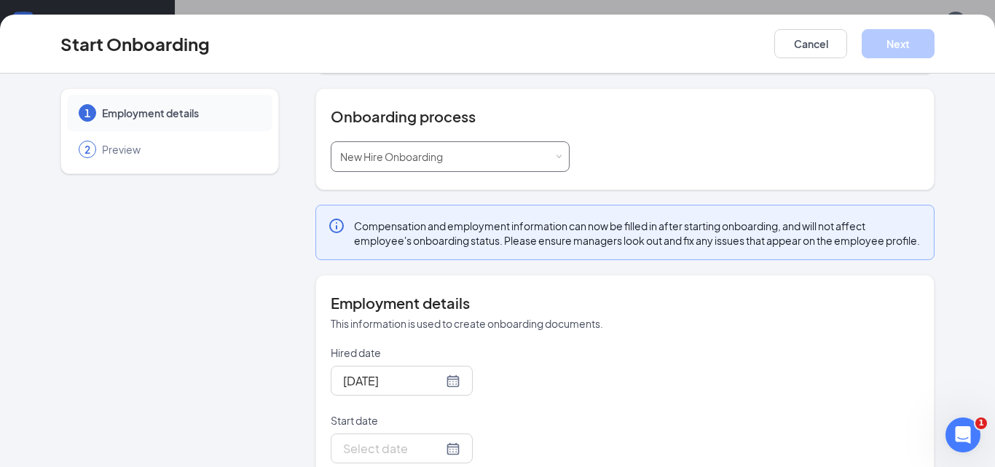
scroll to position [263, 0]
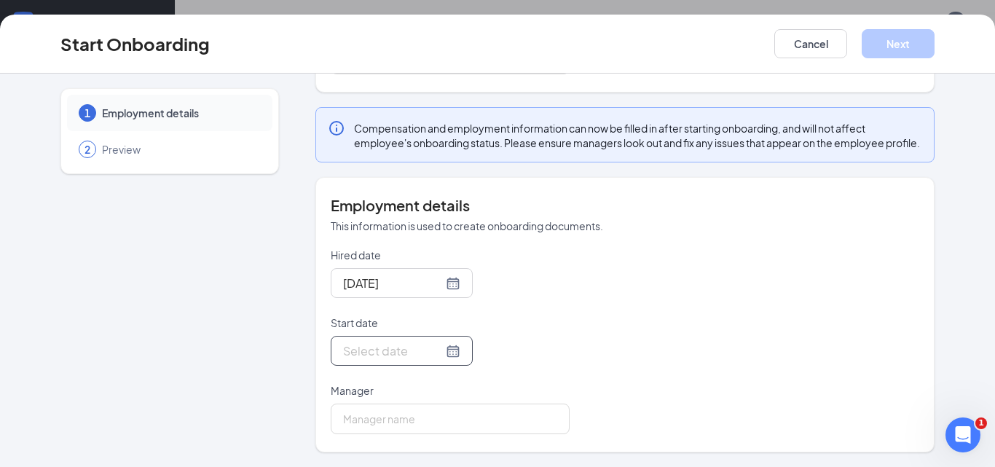
click at [438, 349] on div at bounding box center [401, 350] width 117 height 18
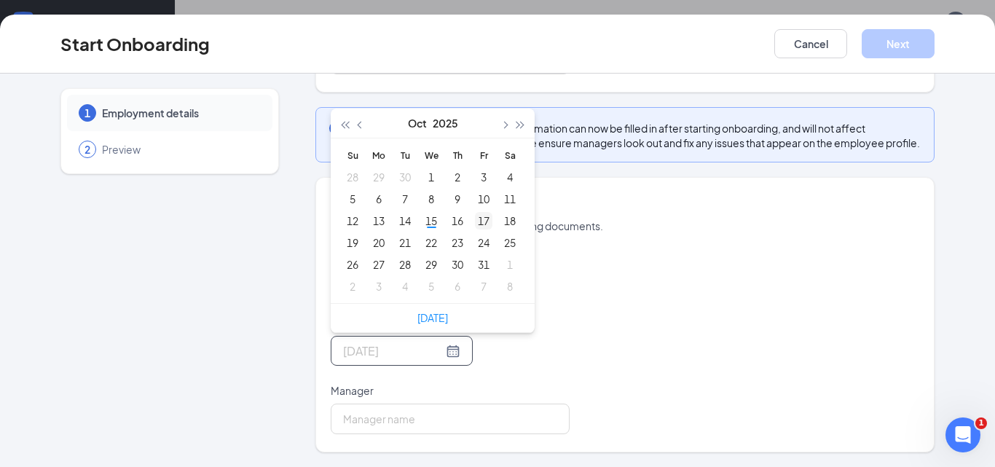
type input "Oct 17, 2025"
click at [479, 216] on div "17" at bounding box center [483, 220] width 17 height 17
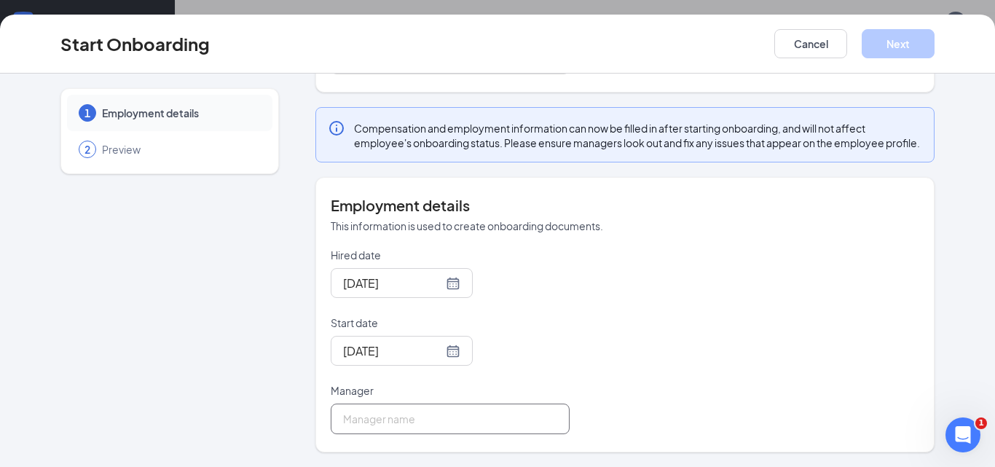
click at [384, 414] on input "Manager" at bounding box center [450, 418] width 239 height 31
type input "Ronald Woodard"
click at [899, 39] on button "Next" at bounding box center [897, 43] width 73 height 29
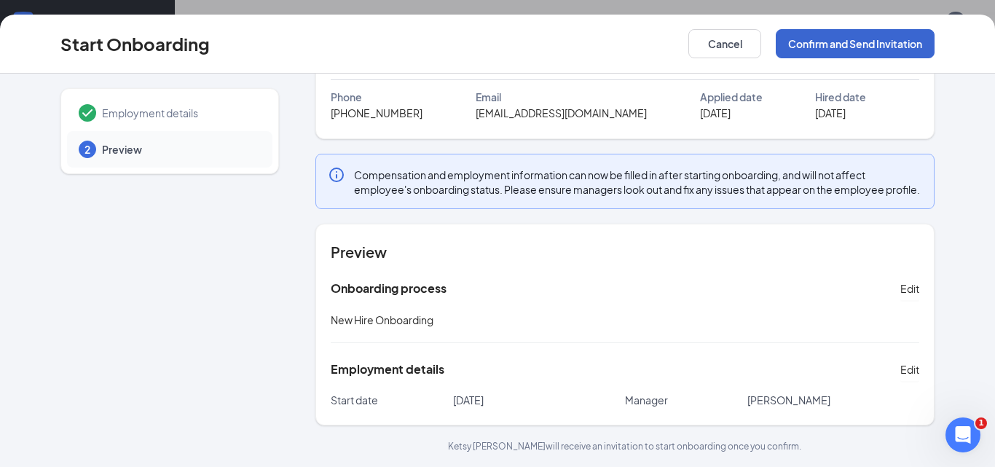
scroll to position [100, 0]
click at [877, 47] on button "Confirm and Send Invitation" at bounding box center [854, 43] width 159 height 29
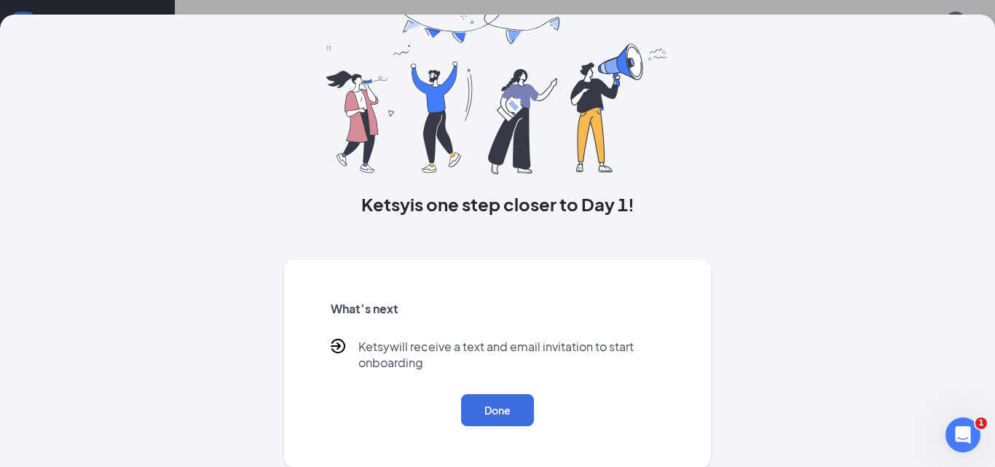
scroll to position [0, 0]
